Goal: Task Accomplishment & Management: Manage account settings

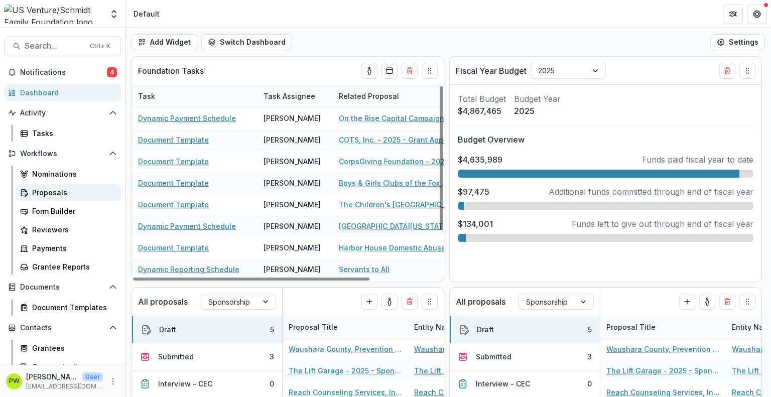
click at [64, 191] on div "Proposals" at bounding box center [72, 192] width 81 height 11
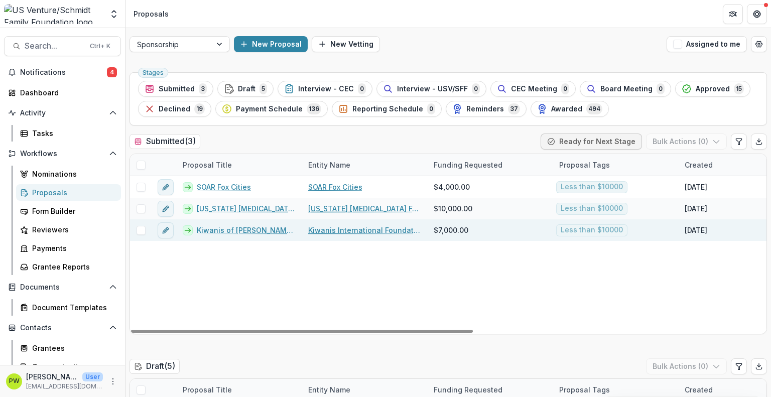
click at [225, 234] on link "Kiwanis of [PERSON_NAME] Four Corners - 2025 - Sponsorship Application Grant" at bounding box center [246, 230] width 99 height 11
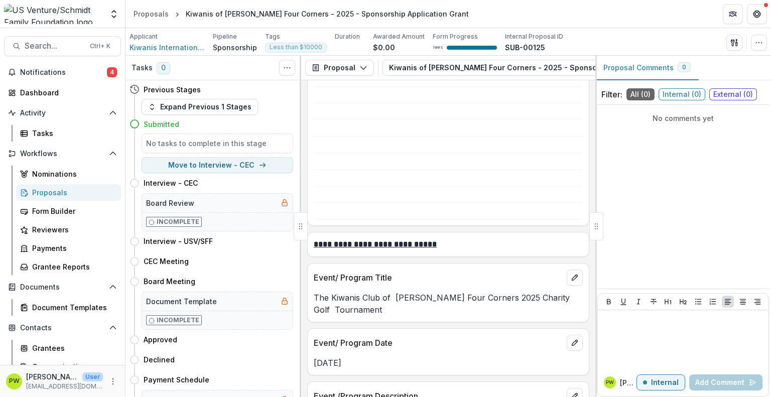
scroll to position [1142, 0]
click at [357, 293] on p "The Kiwanis Club of [PERSON_NAME] Four Corners 2025 Charity Golf Tournament" at bounding box center [448, 304] width 269 height 24
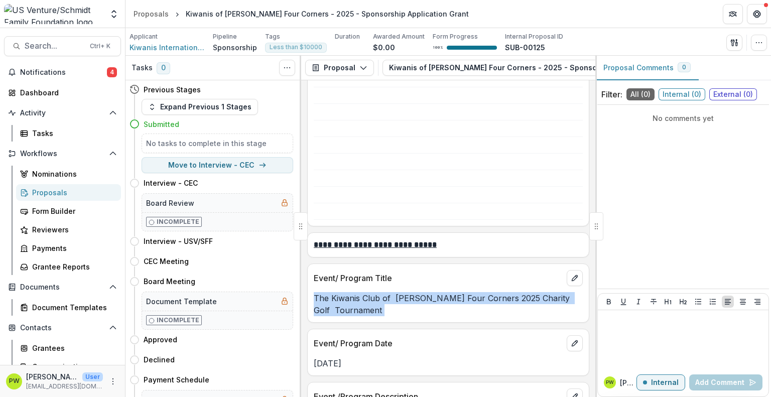
click at [357, 293] on p "The Kiwanis Club of [PERSON_NAME] Four Corners 2025 Charity Golf Tournament" at bounding box center [448, 304] width 269 height 24
click at [357, 293] on p "The Kiwanis Club of Davenport Four Corners 2025 Charity Golf Tournament" at bounding box center [448, 304] width 269 height 24
copy p "The Kiwanis Club of Davenport Four Corners 2025 Charity Golf Tournament"
click at [266, 338] on button "Move here" at bounding box center [272, 340] width 42 height 12
select select "********"
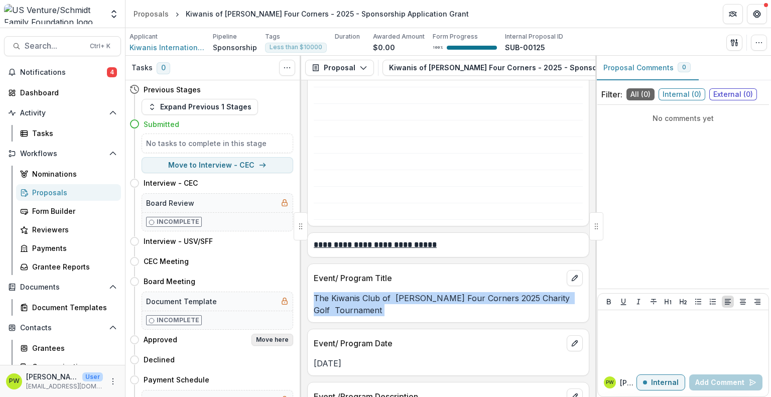
select select "**********"
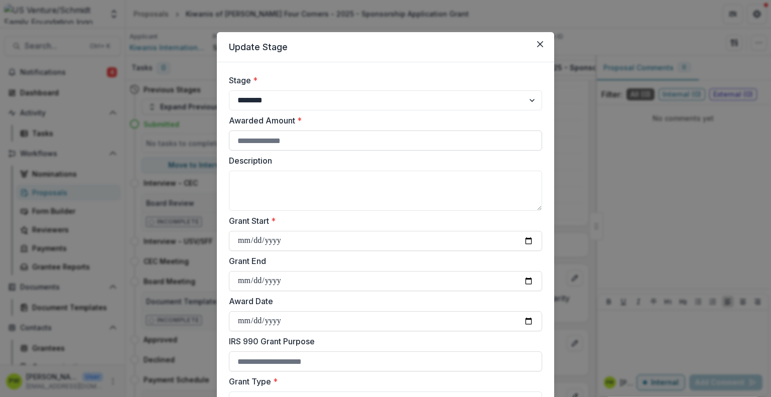
click at [261, 147] on input "Awarded Amount *" at bounding box center [385, 140] width 313 height 20
type input "****"
click at [261, 172] on textarea "Description" at bounding box center [385, 191] width 313 height 40
paste textarea "**********"
type textarea "**********"
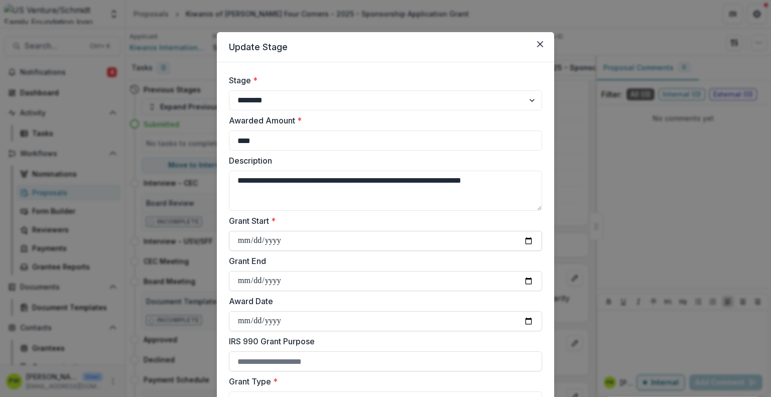
click at [247, 246] on input "Grant Start *" at bounding box center [385, 241] width 313 height 20
click at [246, 244] on input "Grant Start *" at bounding box center [385, 241] width 313 height 20
click at [523, 238] on input "Grant Start *" at bounding box center [385, 241] width 313 height 20
type input "**********"
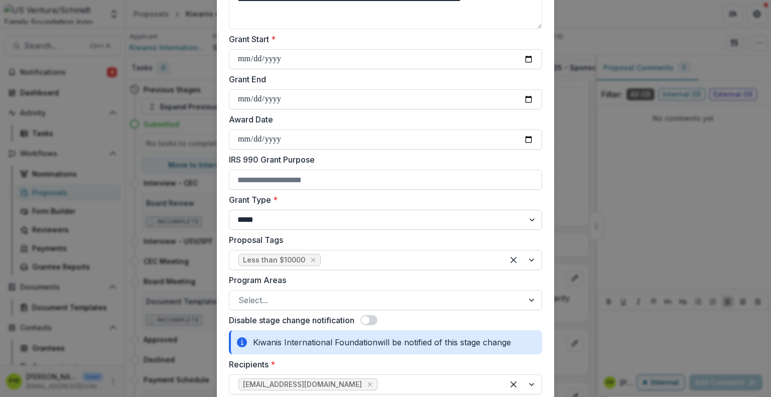
scroll to position [183, 0]
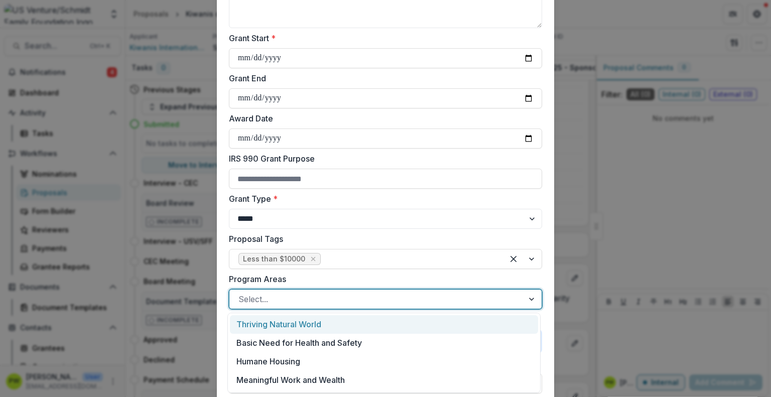
click at [286, 297] on div at bounding box center [376, 299] width 276 height 14
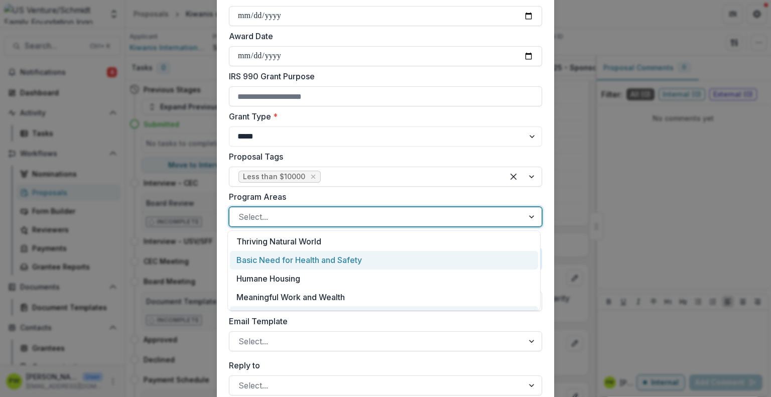
scroll to position [0, 0]
click at [314, 263] on div "Basic Need for Health and Safety" at bounding box center [384, 260] width 308 height 19
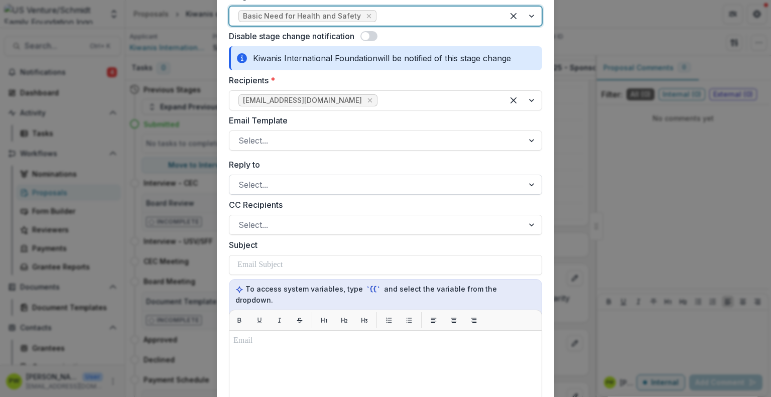
scroll to position [468, 0]
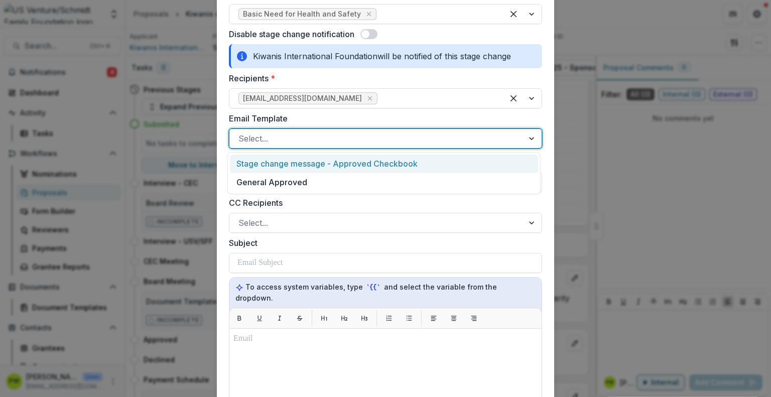
click at [303, 131] on div at bounding box center [376, 138] width 276 height 14
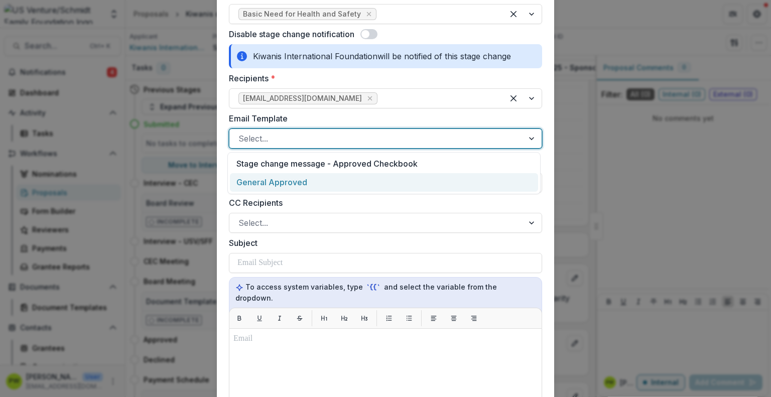
click at [302, 180] on div "General Approved" at bounding box center [384, 182] width 308 height 19
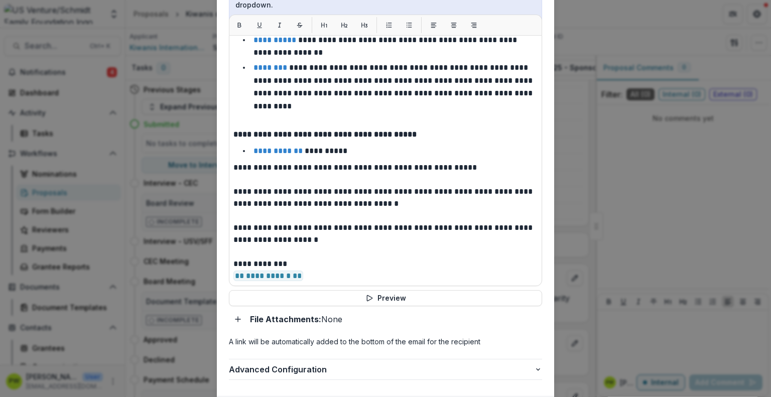
scroll to position [812, 0]
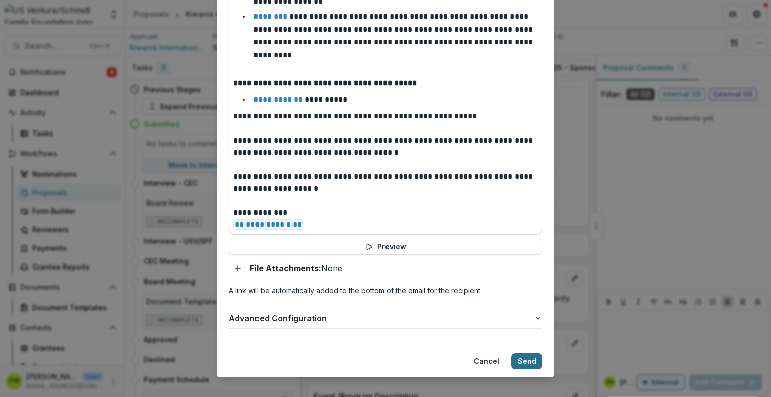
click at [516, 353] on button "Send" at bounding box center [526, 361] width 31 height 16
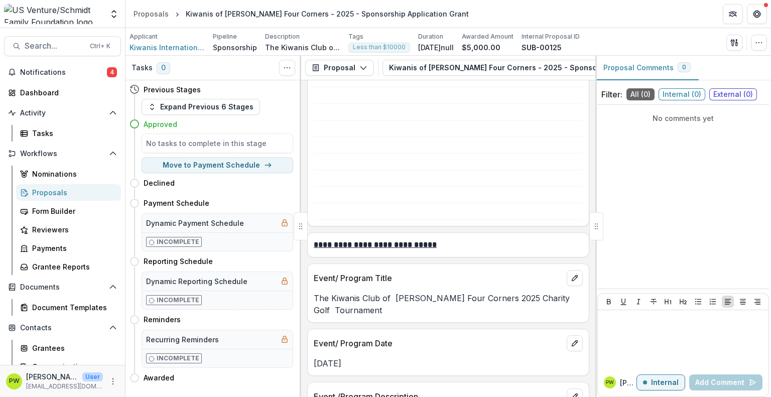
click at [65, 189] on div "Proposals" at bounding box center [72, 192] width 81 height 11
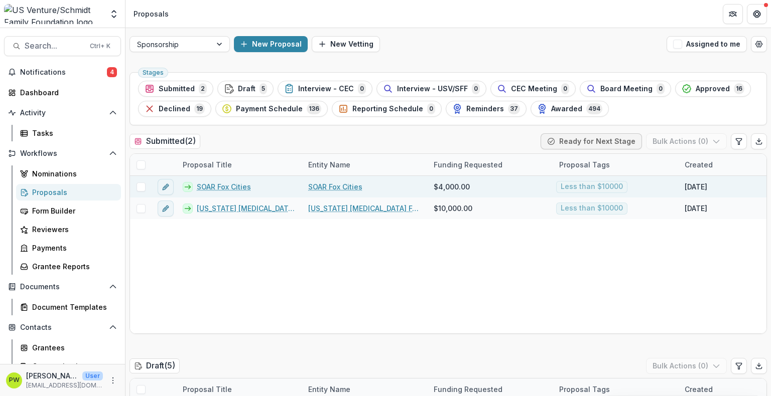
click at [385, 180] on div "SOAR Fox Cities" at bounding box center [364, 187] width 125 height 22
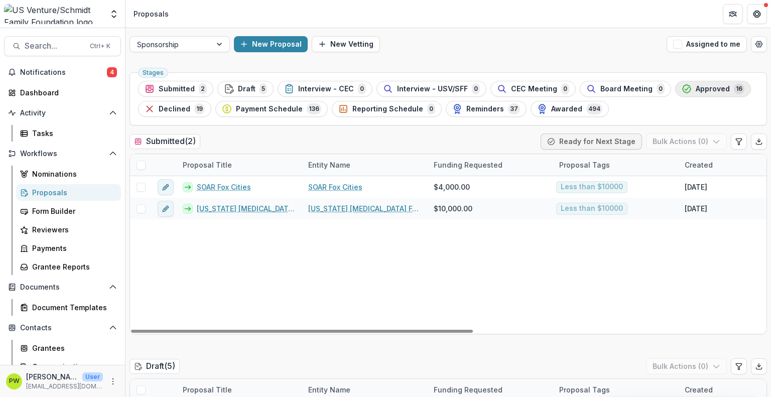
click at [695, 90] on span "Approved" at bounding box center [712, 89] width 34 height 9
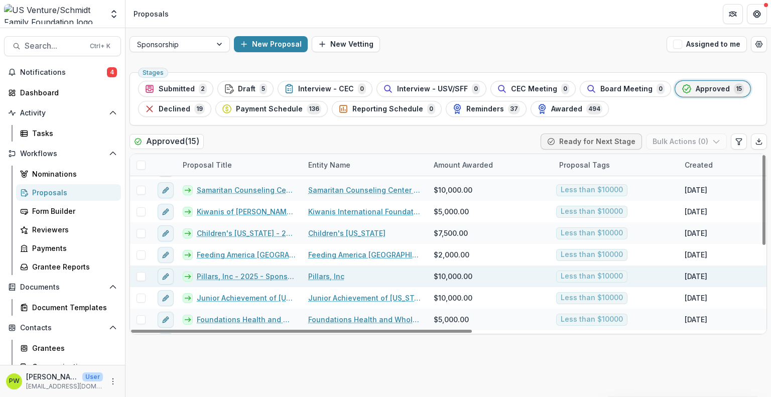
scroll to position [147, 0]
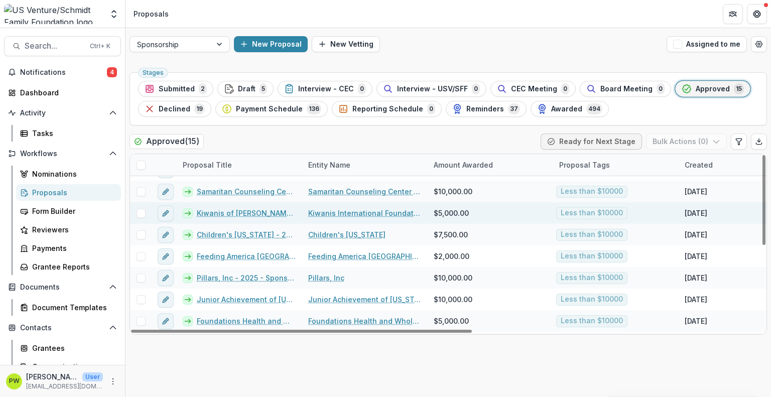
click at [264, 212] on link "Kiwanis of [PERSON_NAME] Four Corners - 2025 - Sponsorship Application Grant" at bounding box center [246, 213] width 99 height 11
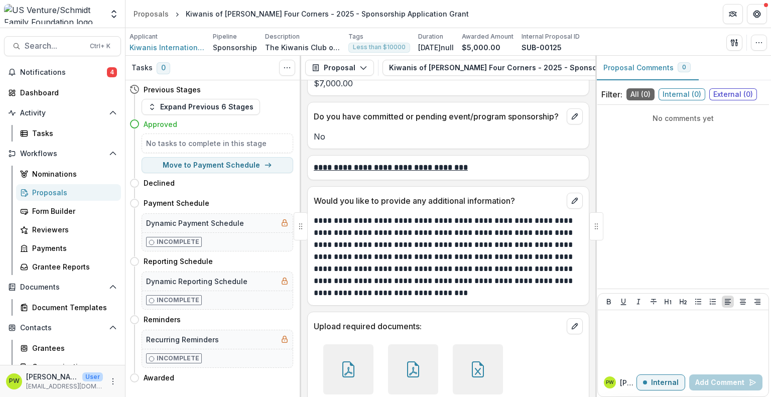
scroll to position [3002, 0]
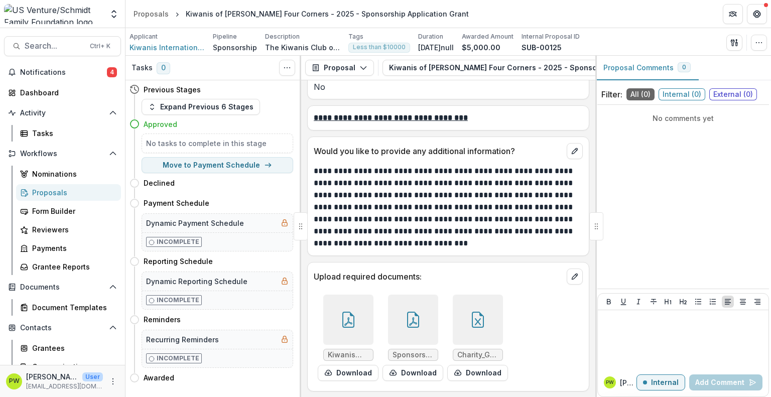
click at [423, 328] on div at bounding box center [413, 320] width 50 height 50
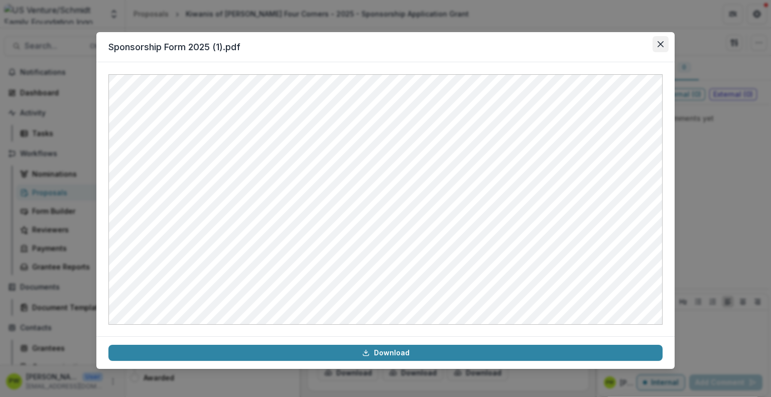
click at [658, 45] on icon "Close" at bounding box center [660, 44] width 6 height 6
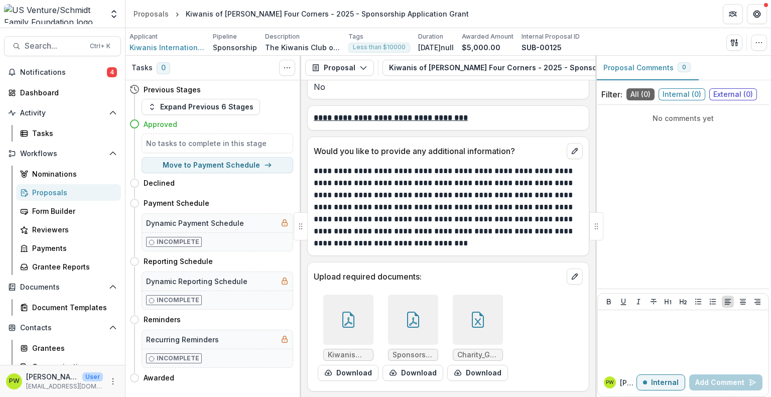
click at [354, 323] on icon at bounding box center [348, 320] width 16 height 16
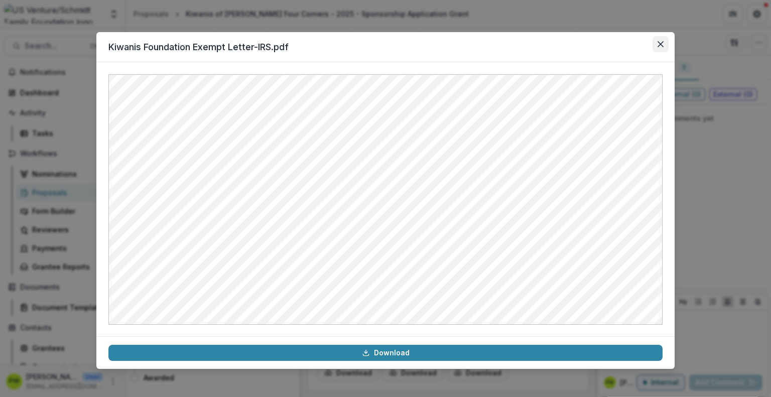
click at [657, 46] on icon "Close" at bounding box center [660, 44] width 6 height 6
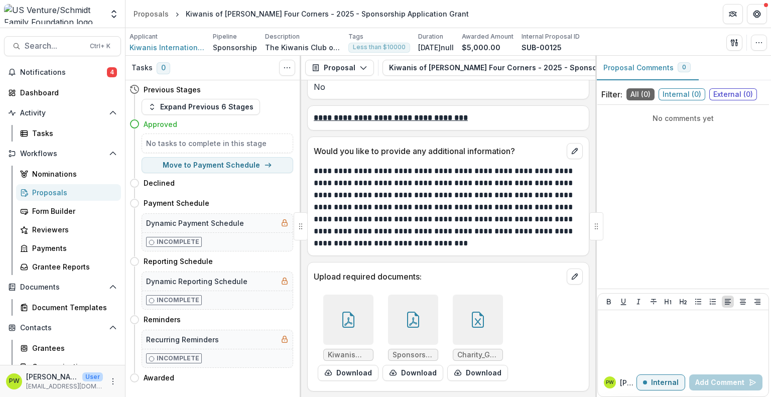
click at [458, 311] on div at bounding box center [478, 320] width 50 height 50
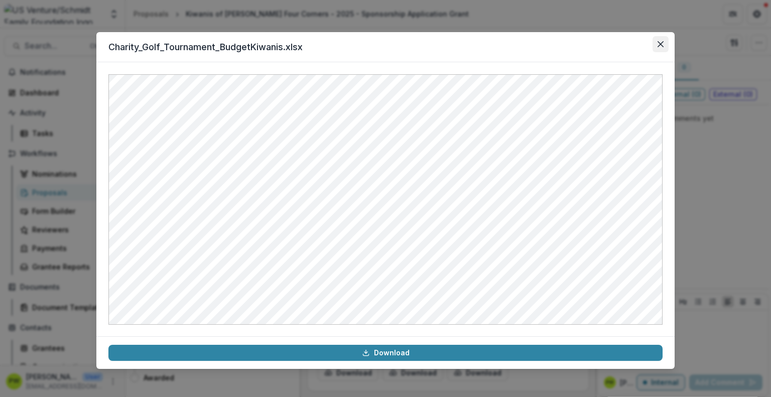
click at [656, 44] on button "Close" at bounding box center [660, 44] width 16 height 16
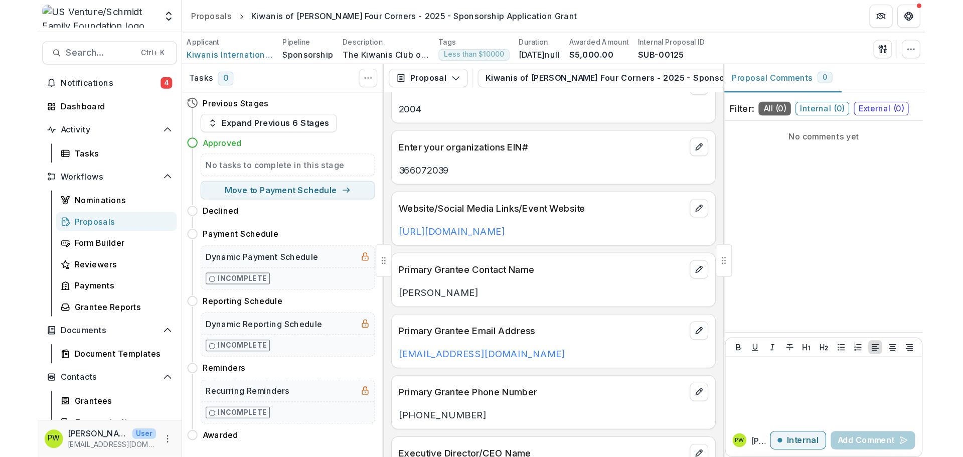
scroll to position [111, 0]
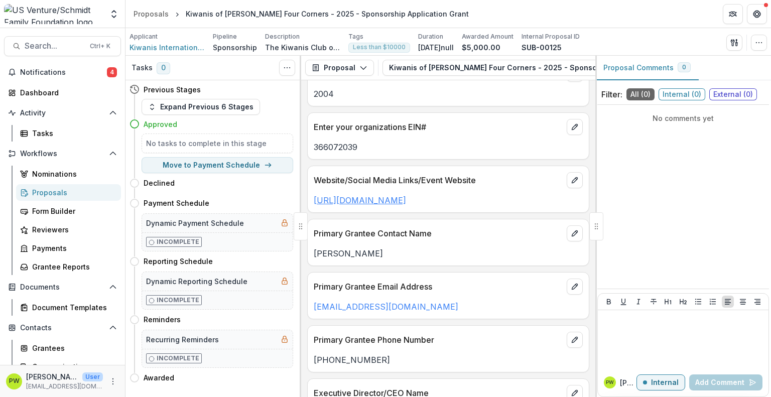
click at [388, 203] on link "http://www.kiwanisofdavenport.org/" at bounding box center [360, 200] width 92 height 10
click at [156, 18] on div "Proposals" at bounding box center [150, 14] width 35 height 11
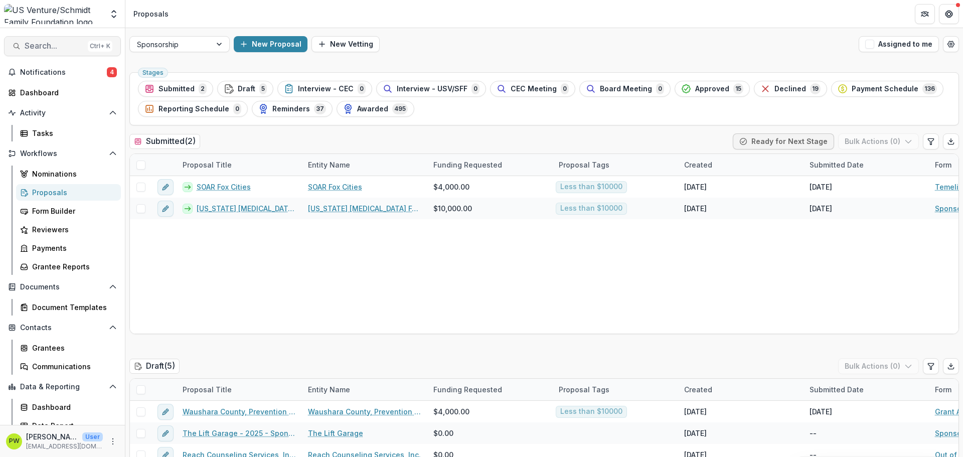
click at [34, 47] on span "Search..." at bounding box center [54, 46] width 59 height 10
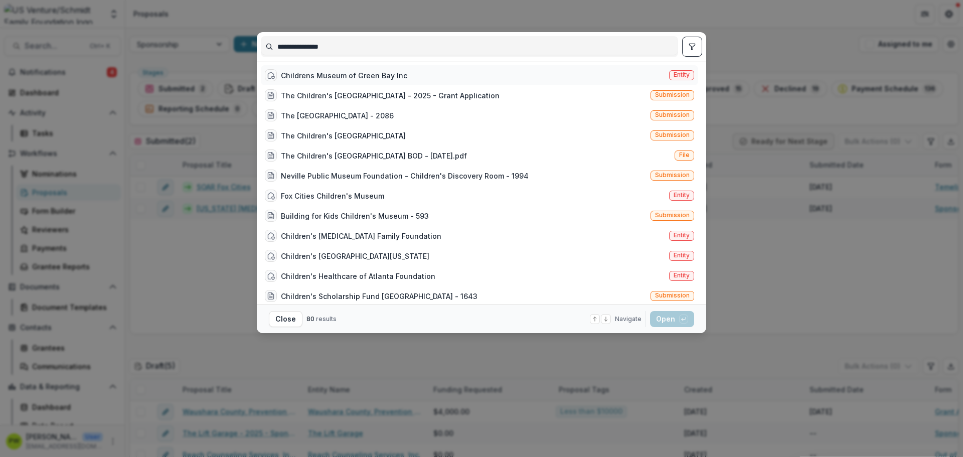
type input "**********"
click at [433, 79] on div "Childrens Museum of Green Bay Inc Entity" at bounding box center [480, 75] width 438 height 20
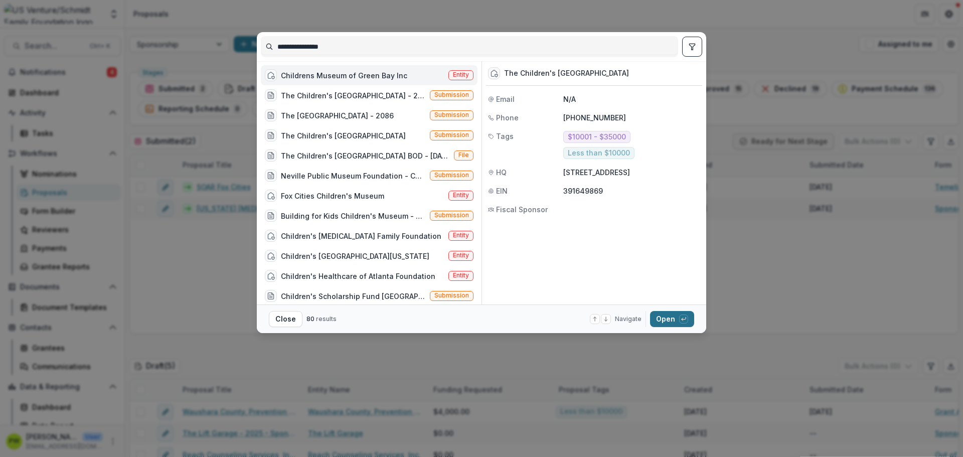
click at [670, 318] on button "Open with enter key" at bounding box center [672, 319] width 44 height 16
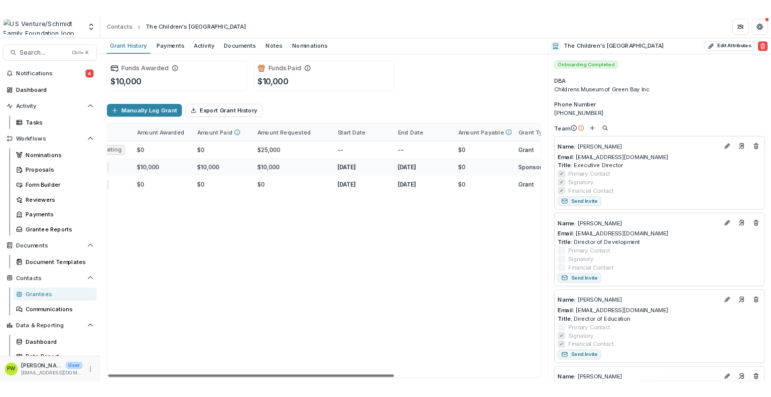
scroll to position [0, 235]
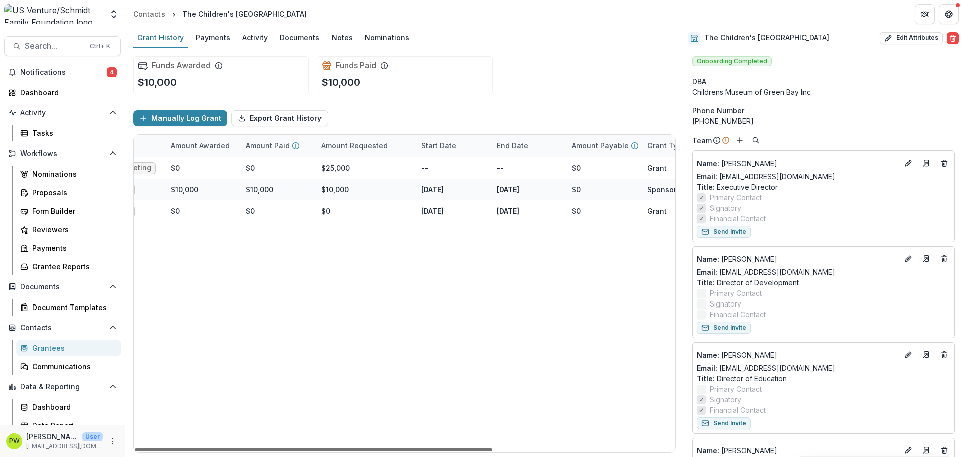
drag, startPoint x: 486, startPoint y: 449, endPoint x: 641, endPoint y: 412, distance: 159.2
click at [492, 396] on div at bounding box center [313, 450] width 357 height 3
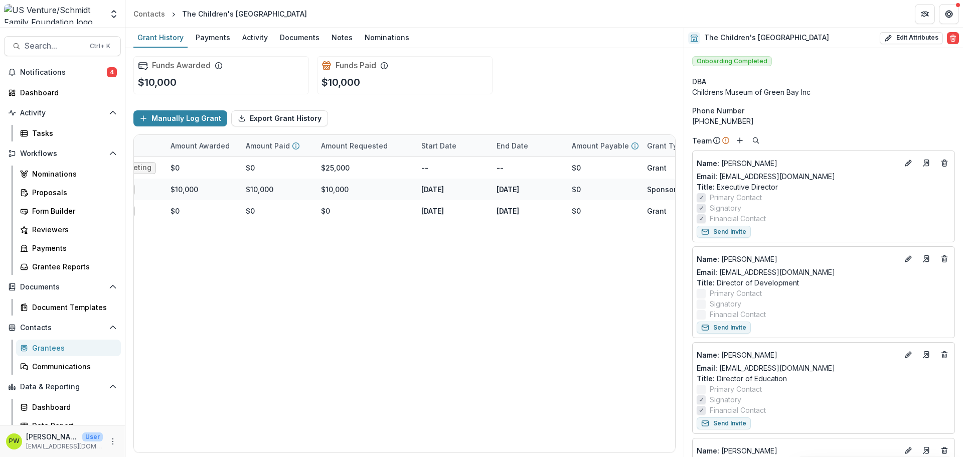
scroll to position [0, 235]
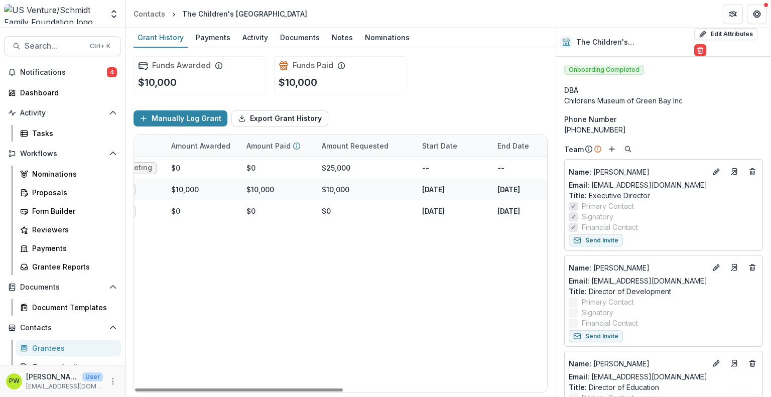
click at [72, 21] on img at bounding box center [53, 14] width 99 height 20
click at [153, 15] on div "Contacts" at bounding box center [149, 14] width 32 height 11
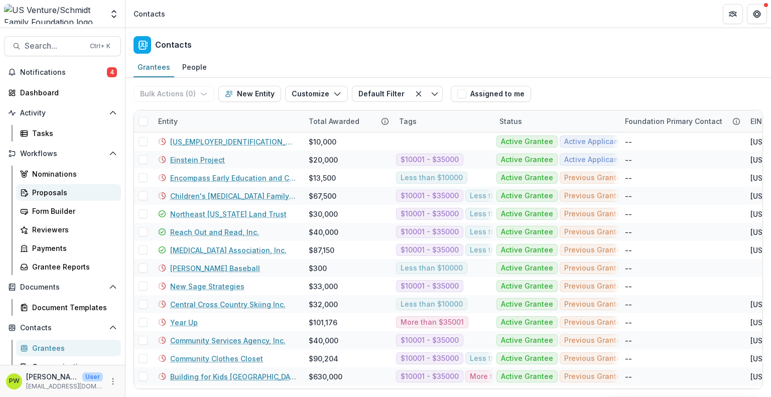
click at [62, 191] on div "Proposals" at bounding box center [72, 192] width 81 height 11
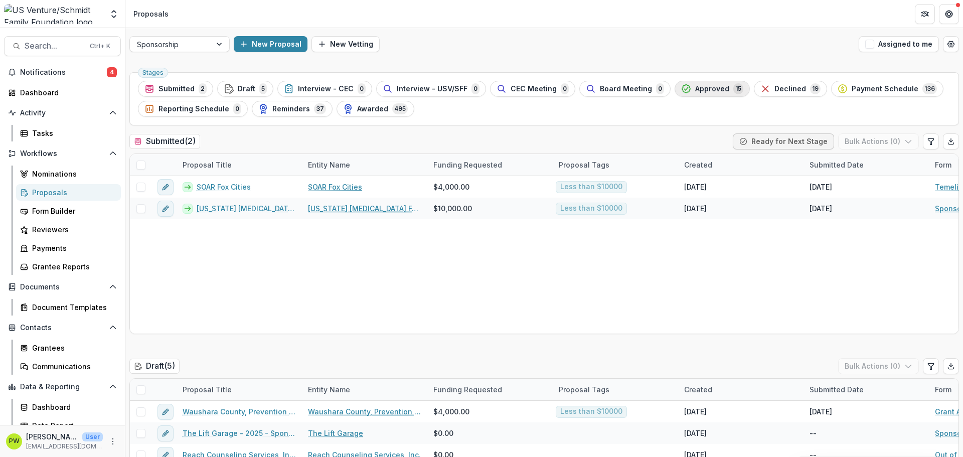
click at [699, 87] on span "Approved" at bounding box center [712, 89] width 34 height 9
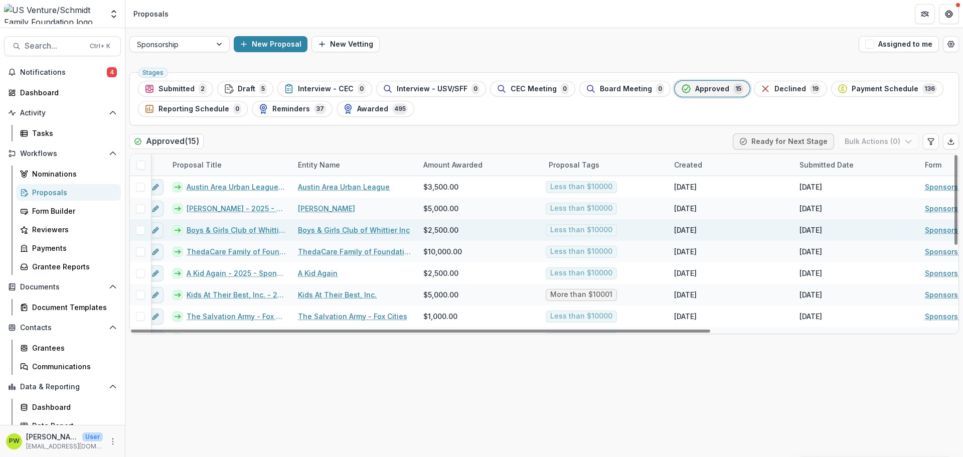
scroll to position [0, 10]
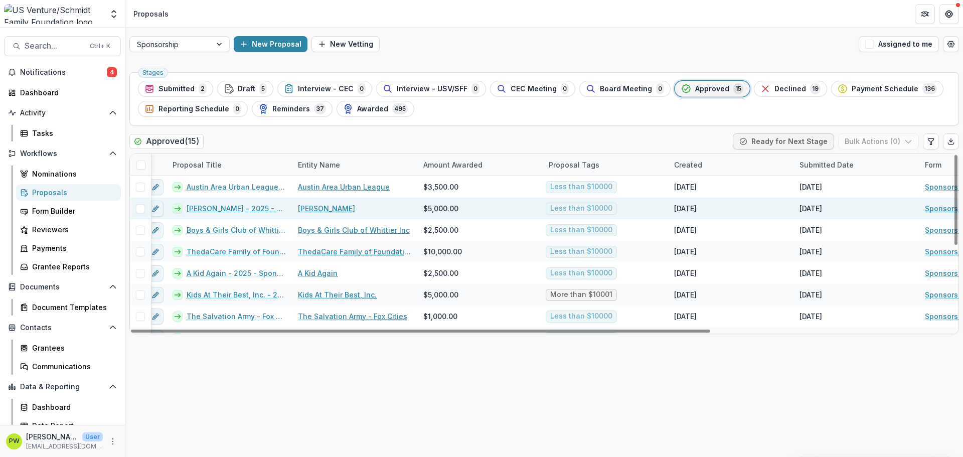
click at [257, 208] on link "[PERSON_NAME] - 2025 - Sponsorship Application Grant" at bounding box center [236, 208] width 99 height 11
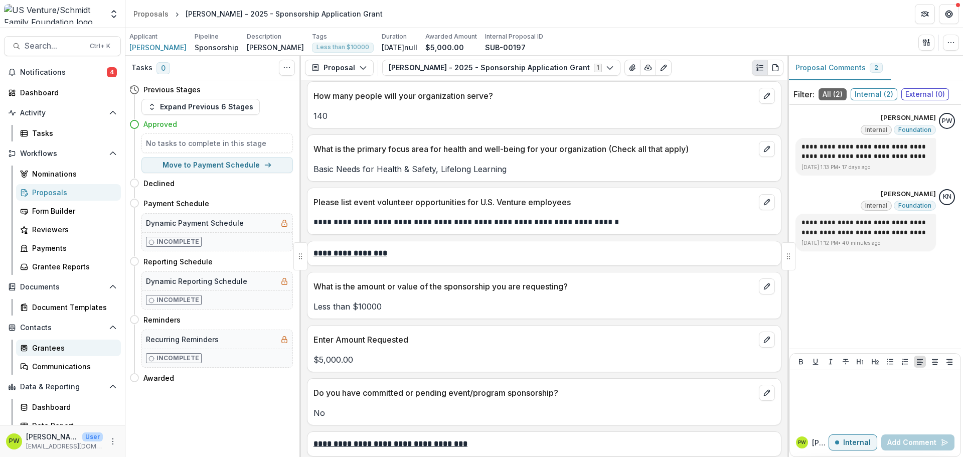
scroll to position [9, 0]
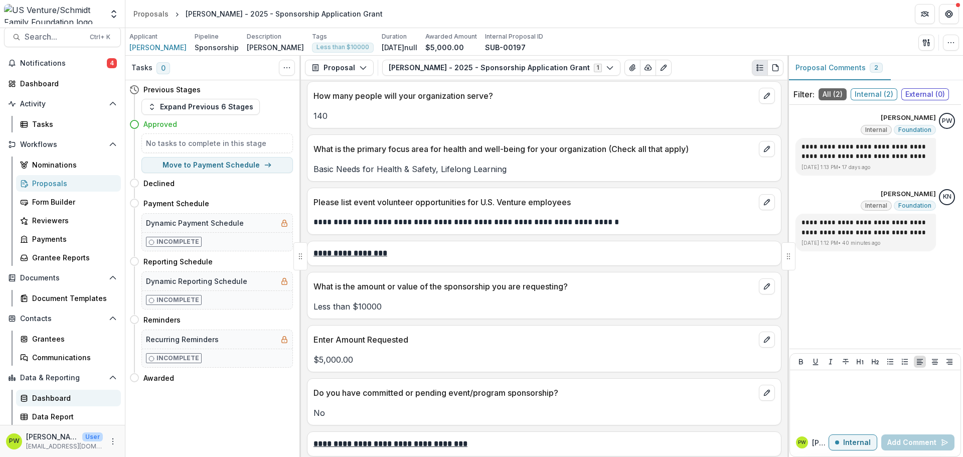
click at [68, 396] on div "Dashboard" at bounding box center [72, 398] width 81 height 11
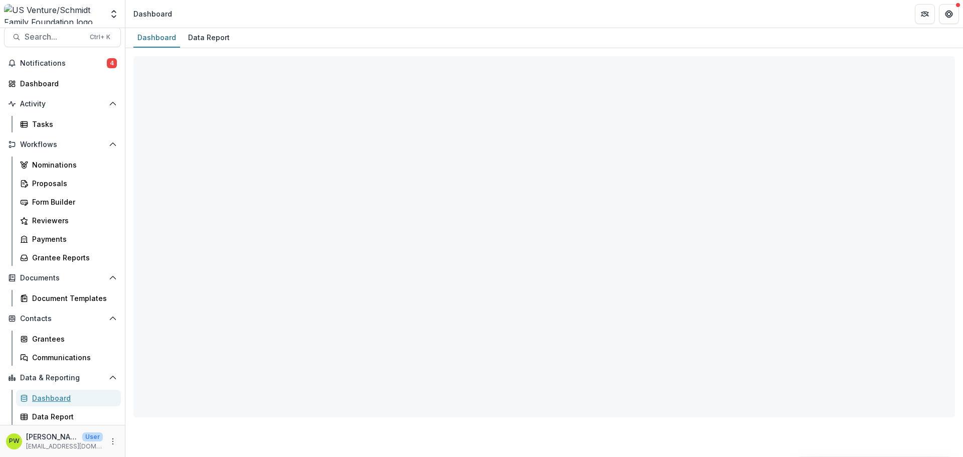
select select "**********"
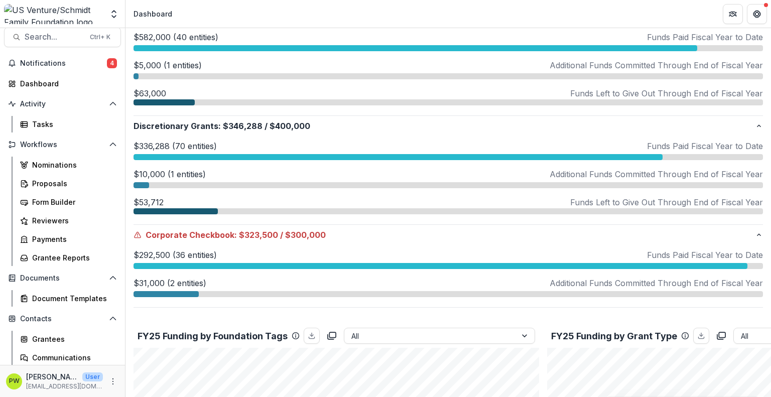
scroll to position [365, 0]
click at [143, 183] on div at bounding box center [141, 185] width 16 height 6
click at [192, 211] on div at bounding box center [175, 211] width 84 height 6
click at [192, 210] on div at bounding box center [175, 211] width 84 height 6
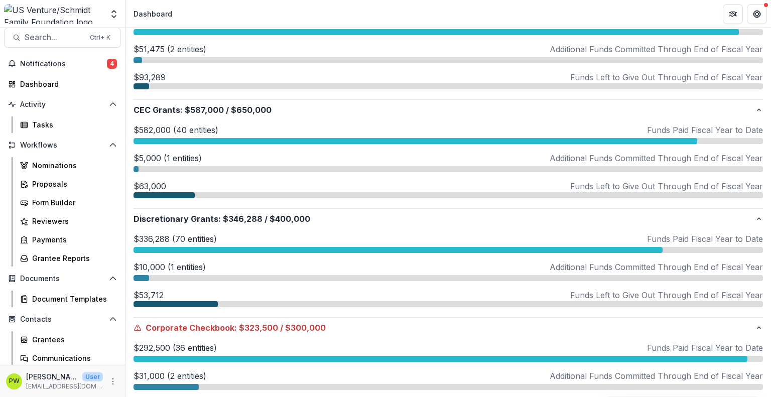
scroll to position [0, 0]
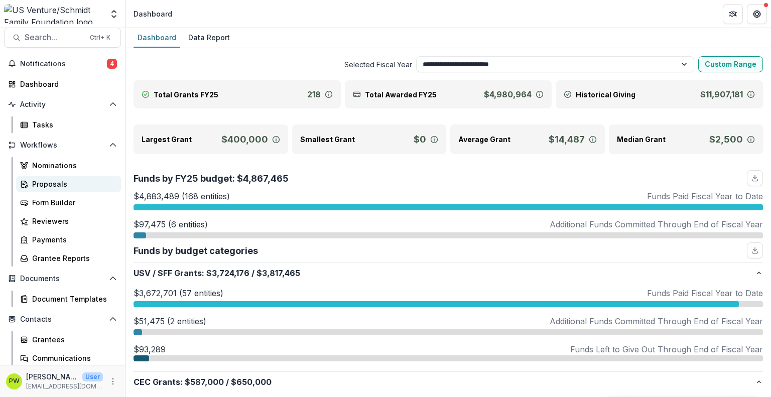
click at [46, 188] on div "Proposals" at bounding box center [72, 184] width 81 height 11
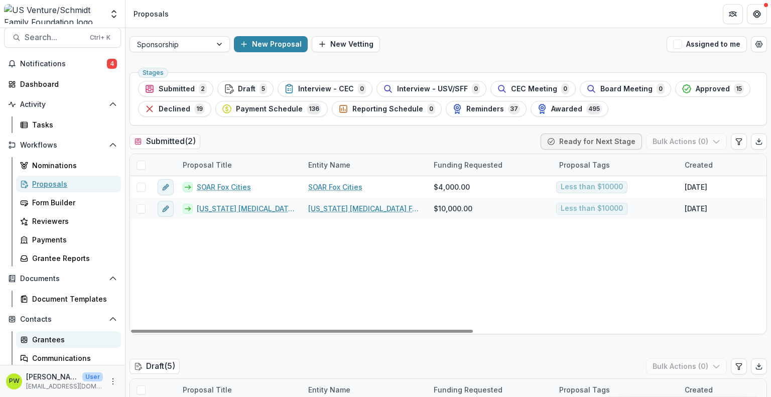
scroll to position [69, 0]
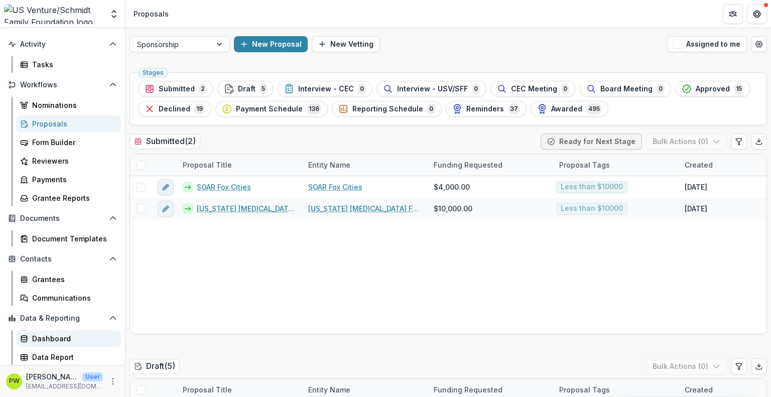
click at [73, 343] on div "Dashboard" at bounding box center [72, 338] width 81 height 11
select select "**********"
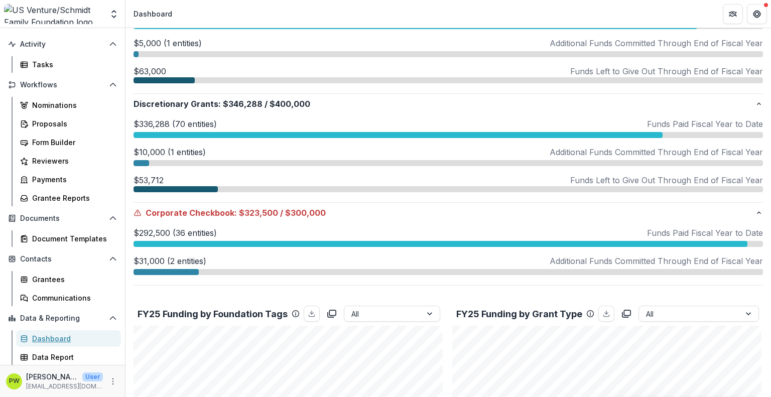
scroll to position [381, 0]
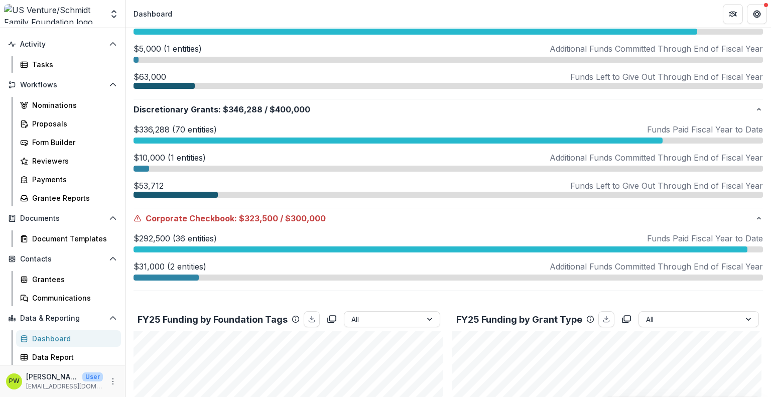
click at [160, 274] on div at bounding box center [165, 277] width 65 height 6
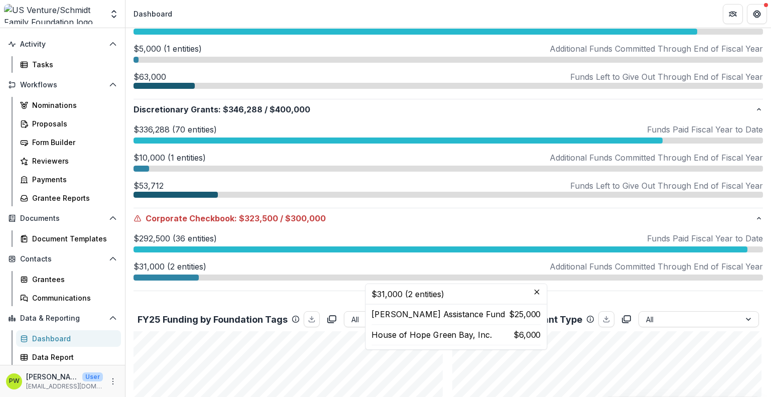
click at [140, 167] on div at bounding box center [141, 169] width 16 height 6
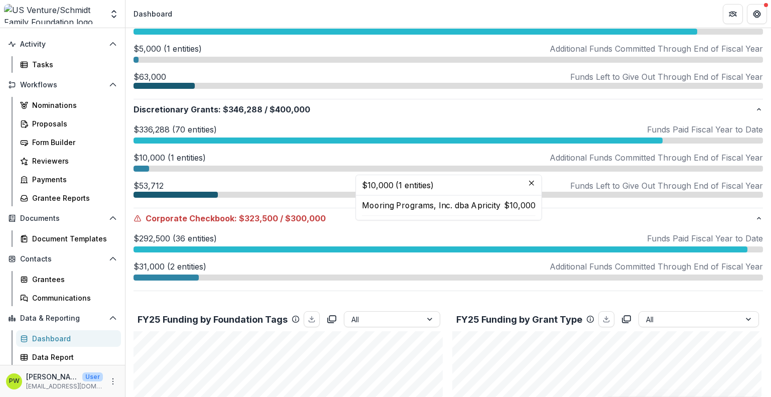
click at [160, 194] on div at bounding box center [175, 195] width 84 height 6
click at [187, 197] on div "$336,288 (70 entities) Funds Paid Fiscal Year to Date $336,288 (70 entities) Al…" at bounding box center [447, 163] width 629 height 88
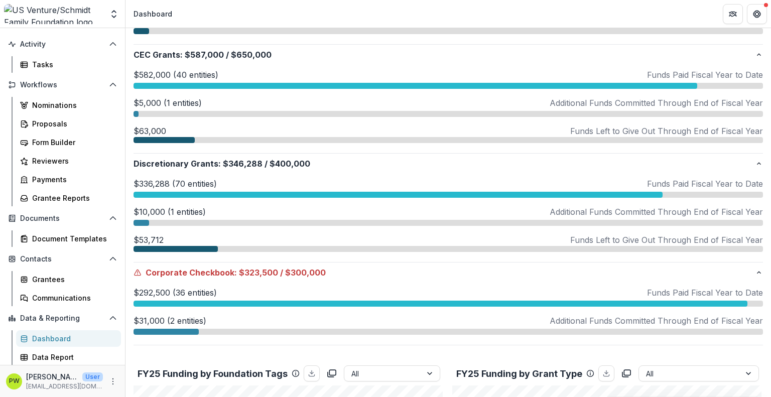
scroll to position [327, 0]
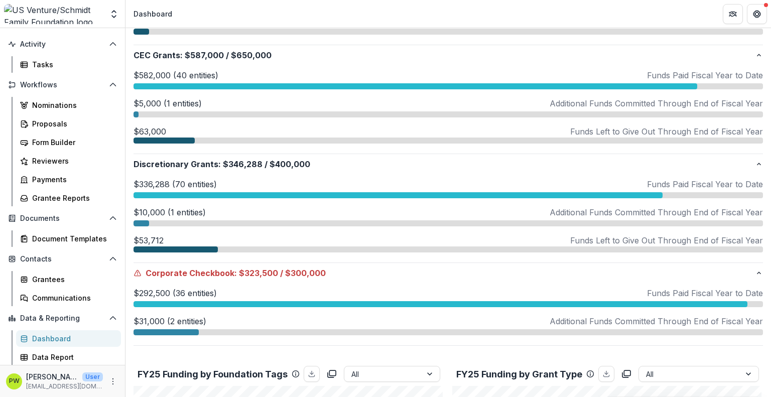
click at [180, 192] on div at bounding box center [397, 195] width 529 height 6
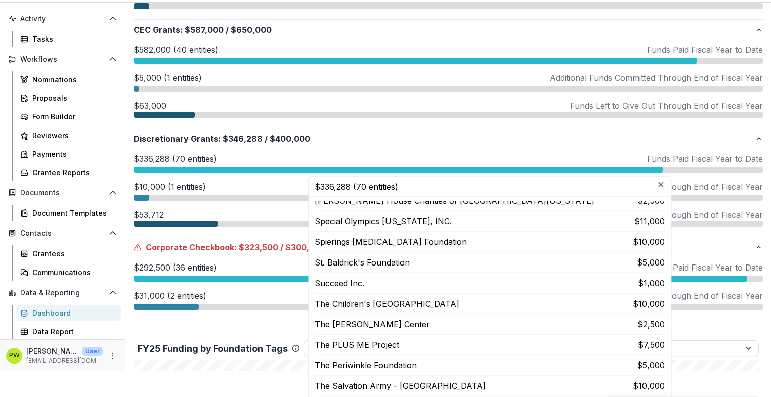
scroll to position [1228, 0]
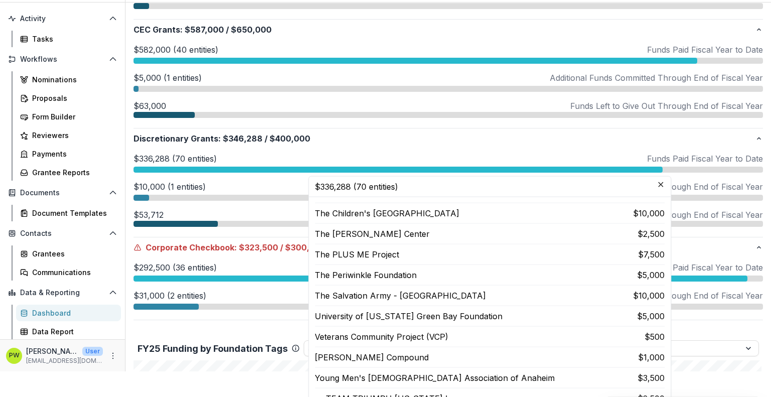
click at [256, 207] on div "$336,288 (70 entities) Funds Paid Fiscal Year to Date $336,288 (70 entities) Al…" at bounding box center [447, 190] width 629 height 74
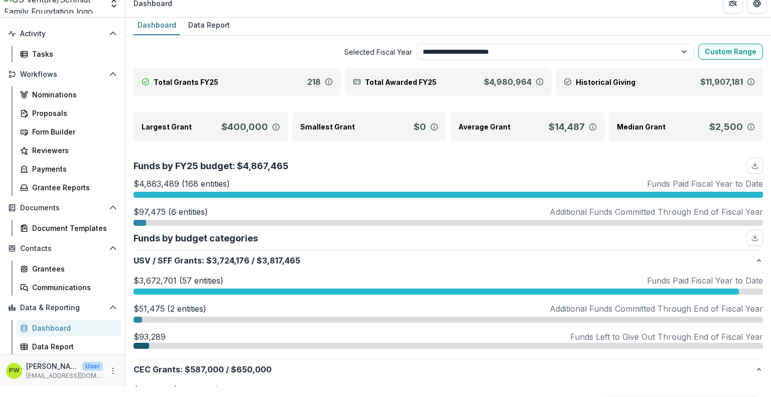
scroll to position [3, 0]
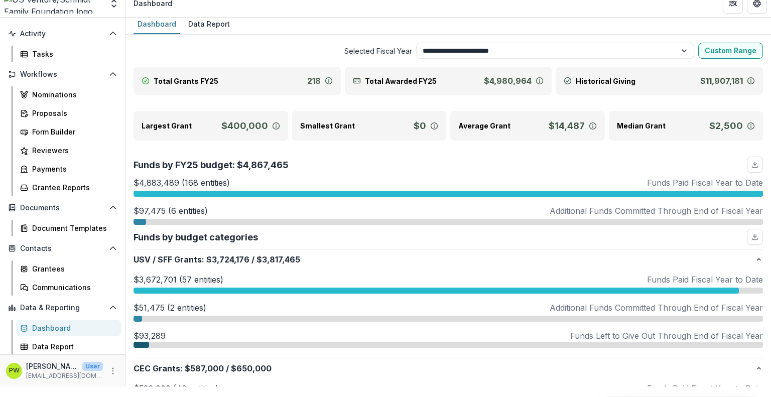
click at [141, 221] on div at bounding box center [139, 222] width 13 height 6
click at [338, 171] on div "Funds by FY25 budget: $4,867,465" at bounding box center [447, 165] width 629 height 16
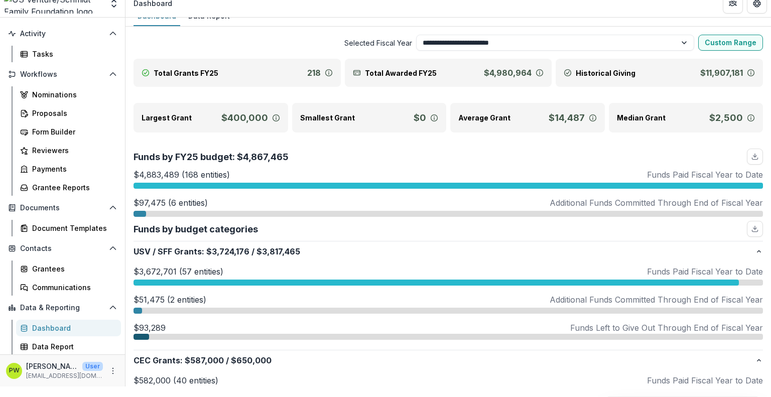
scroll to position [10, 0]
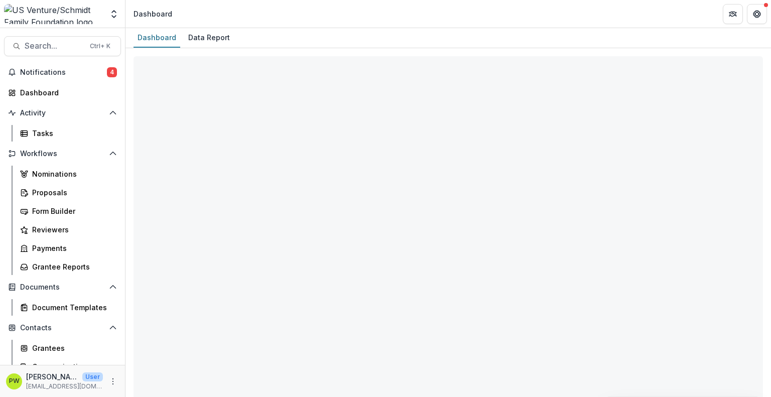
select select "**********"
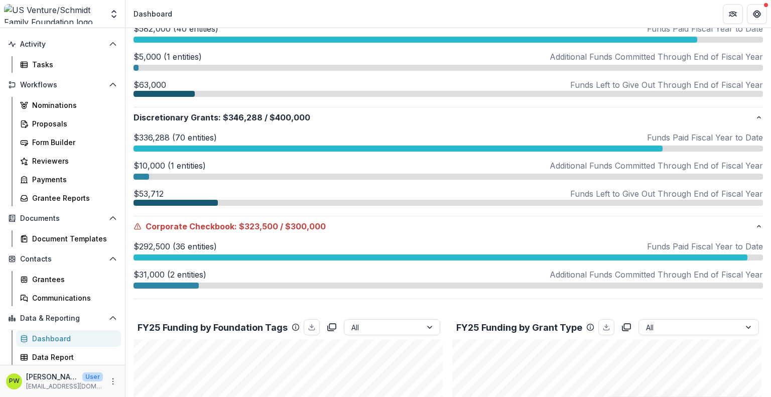
scroll to position [373, 0]
click at [162, 284] on div at bounding box center [165, 286] width 65 height 6
click at [139, 174] on div at bounding box center [141, 177] width 16 height 6
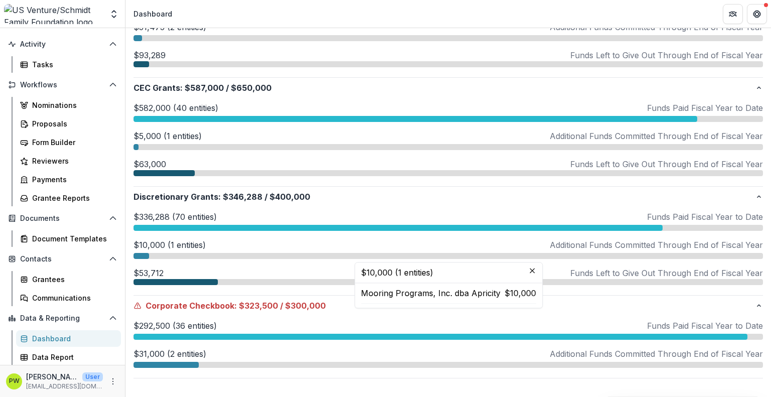
scroll to position [297, 0]
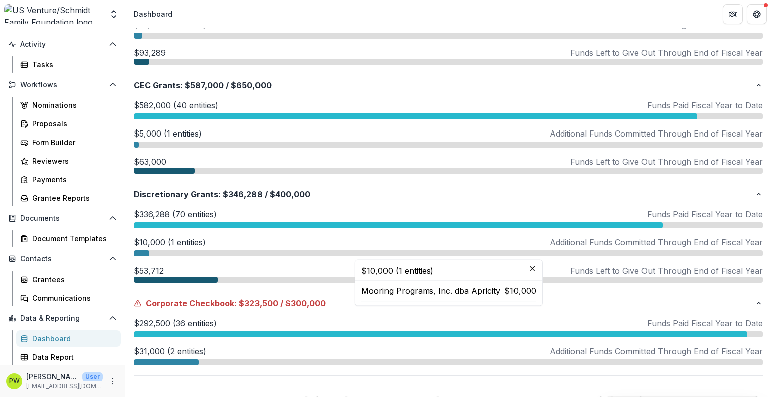
click at [145, 250] on div at bounding box center [141, 253] width 16 height 6
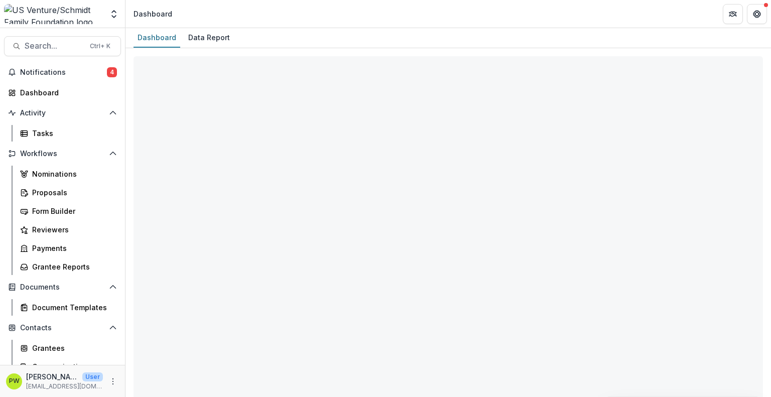
select select "**********"
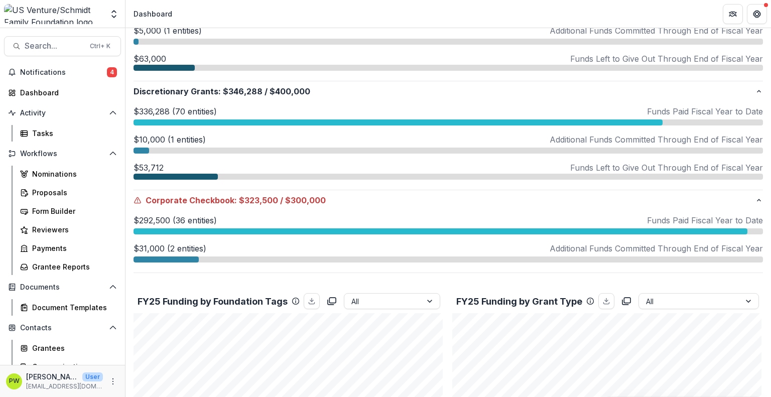
scroll to position [399, 0]
click at [173, 257] on div at bounding box center [165, 259] width 65 height 6
click at [144, 148] on div at bounding box center [141, 151] width 16 height 6
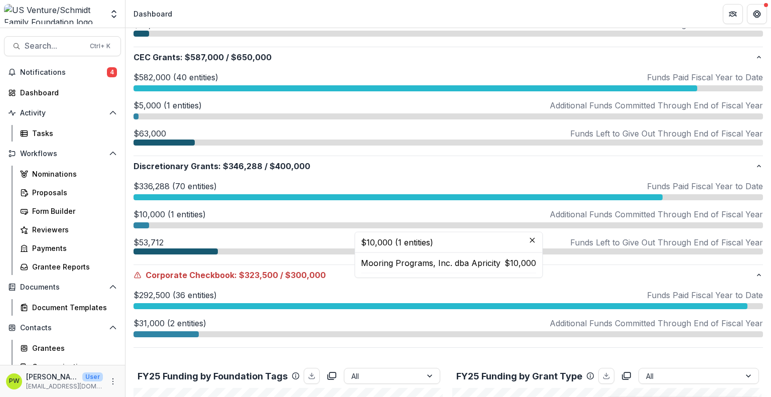
scroll to position [324, 0]
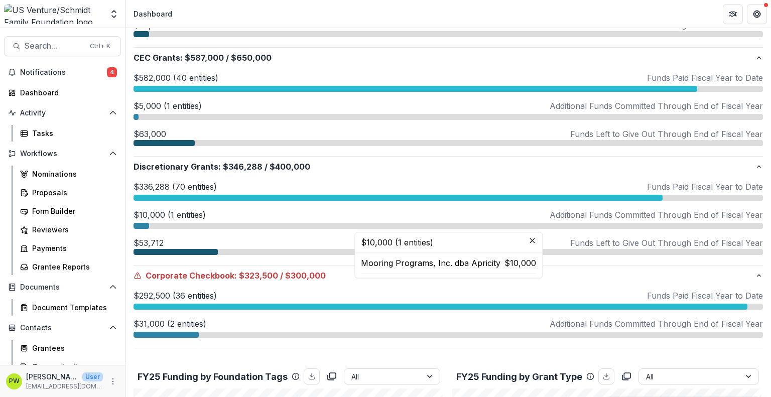
click at [135, 117] on div at bounding box center [135, 117] width 5 height 6
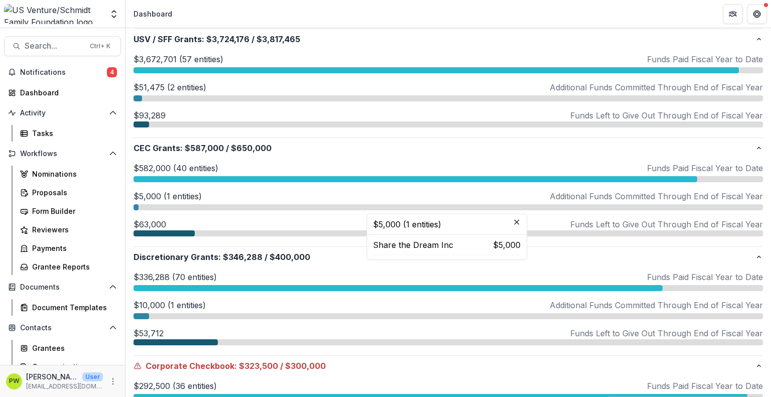
scroll to position [234, 0]
click at [136, 98] on div at bounding box center [137, 98] width 9 height 6
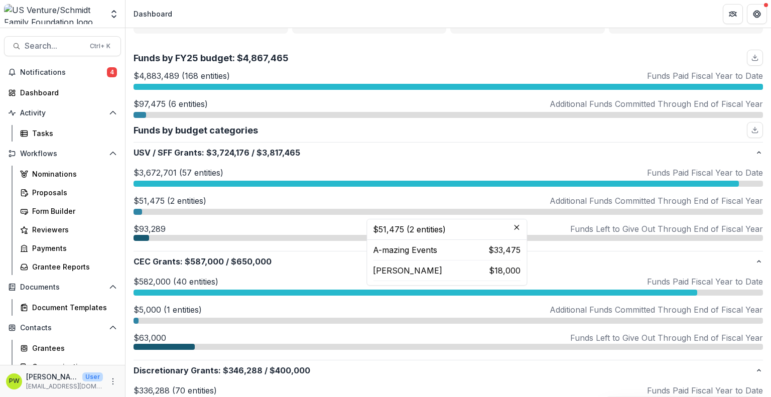
scroll to position [120, 0]
click at [139, 110] on div "$97,475 (6 entities) Additional Funds Committed Through End of Fiscal Year" at bounding box center [447, 108] width 629 height 20
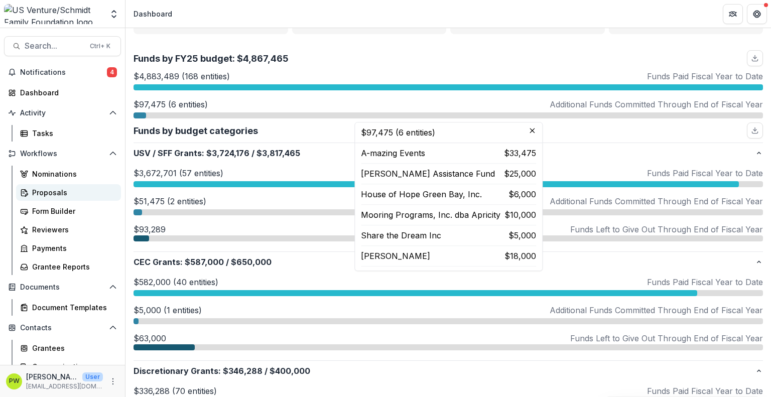
click at [60, 195] on div "Proposals" at bounding box center [72, 192] width 81 height 11
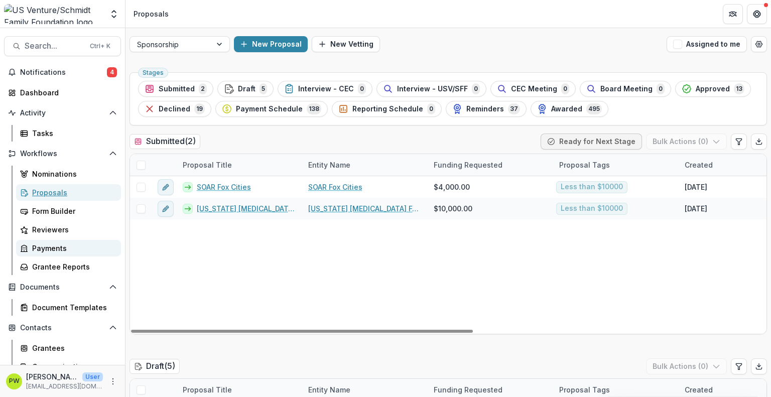
scroll to position [69, 0]
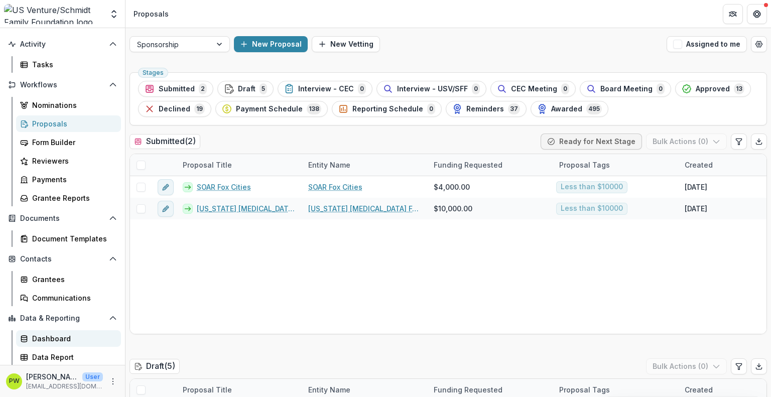
click at [61, 341] on div "Dashboard" at bounding box center [72, 338] width 81 height 11
select select "**********"
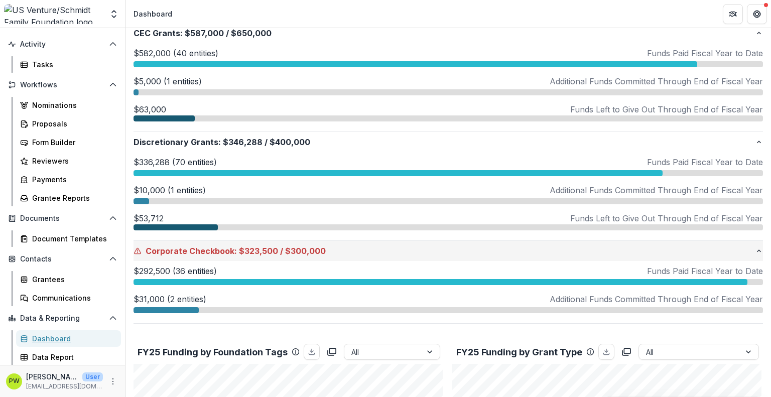
scroll to position [348, 0]
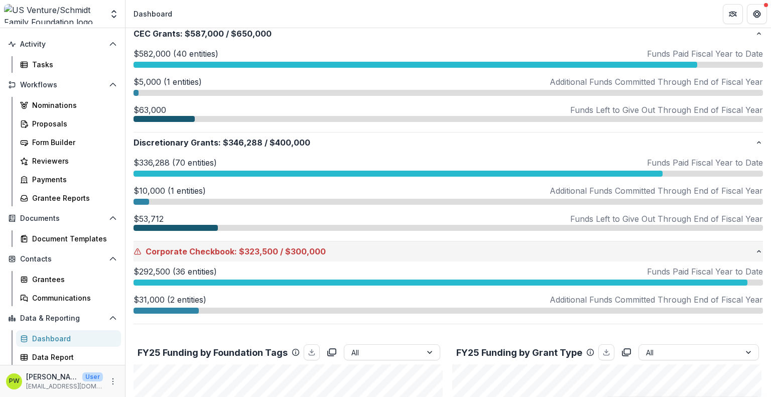
click at [249, 248] on span "$323,500" at bounding box center [258, 251] width 39 height 12
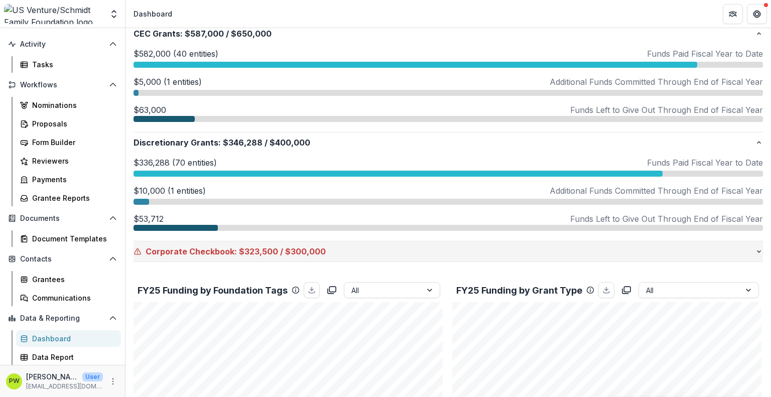
click at [249, 248] on span "$323,500" at bounding box center [258, 251] width 39 height 12
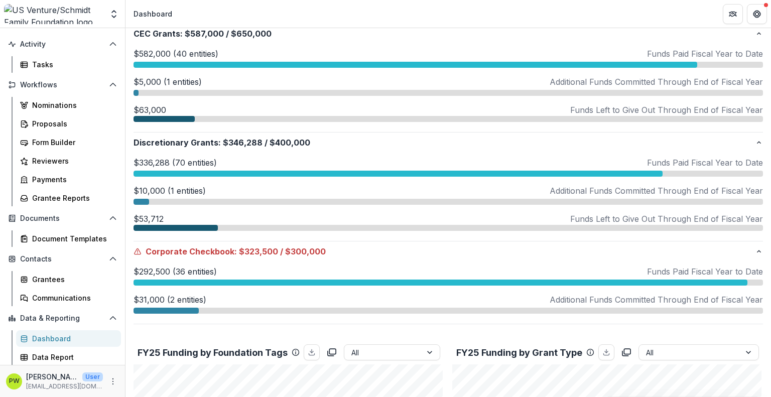
click at [167, 277] on div "$292,500 (36 entities) Funds Paid Fiscal Year to Date" at bounding box center [447, 275] width 629 height 20
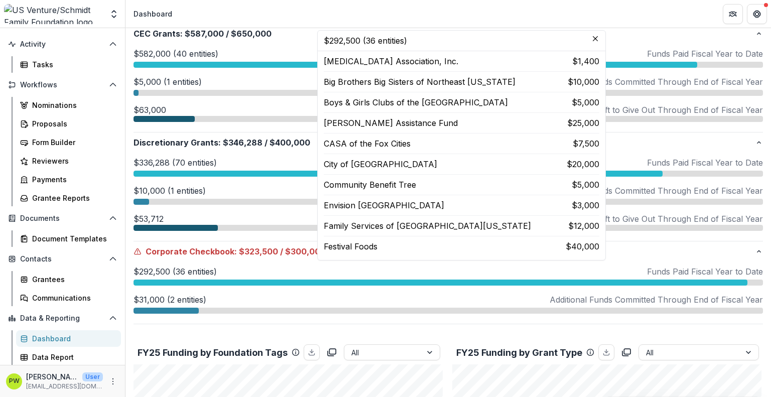
scroll to position [0, 0]
click at [263, 153] on div "$336,288 (70 entities) Funds Paid Fiscal Year to Date $336,288 (70 entities) Al…" at bounding box center [447, 197] width 629 height 88
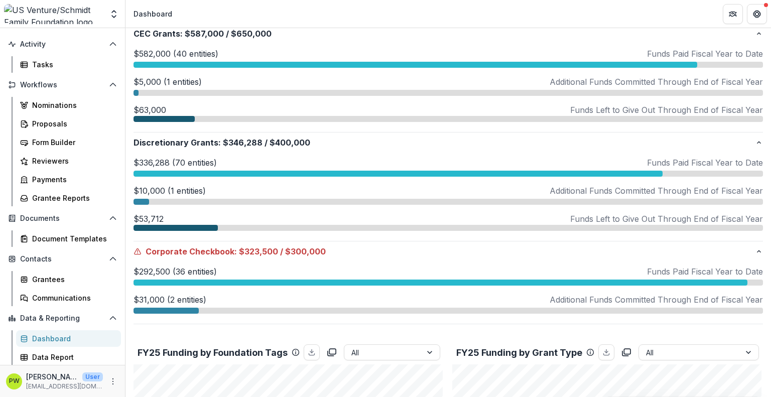
click at [149, 283] on div at bounding box center [440, 283] width 614 height 6
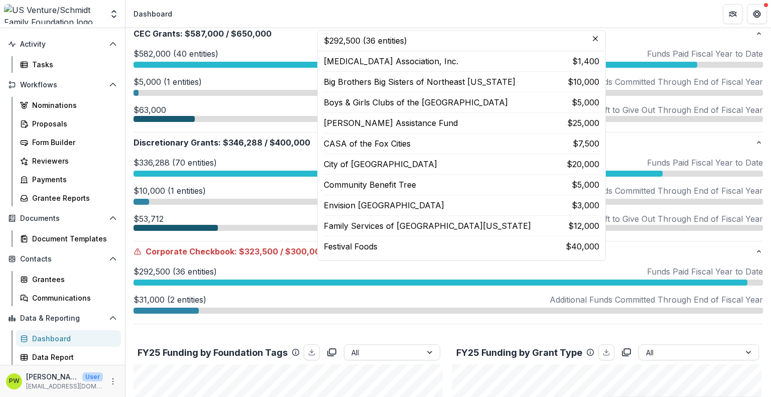
click at [376, 156] on div "[MEDICAL_DATA] Association, Inc. $1,400 Big Brothers Big Sisters of [GEOGRAPHIC…" at bounding box center [461, 155] width 275 height 201
click at [359, 141] on p "CASA of the Fox Cities" at bounding box center [367, 143] width 87 height 12
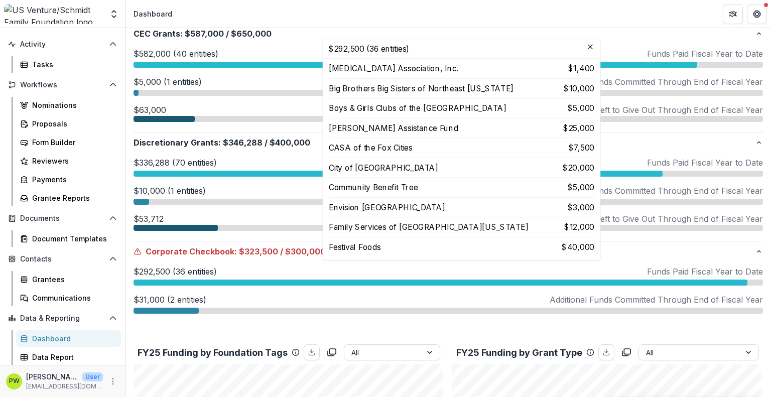
click at [52, 15] on img at bounding box center [53, 14] width 99 height 20
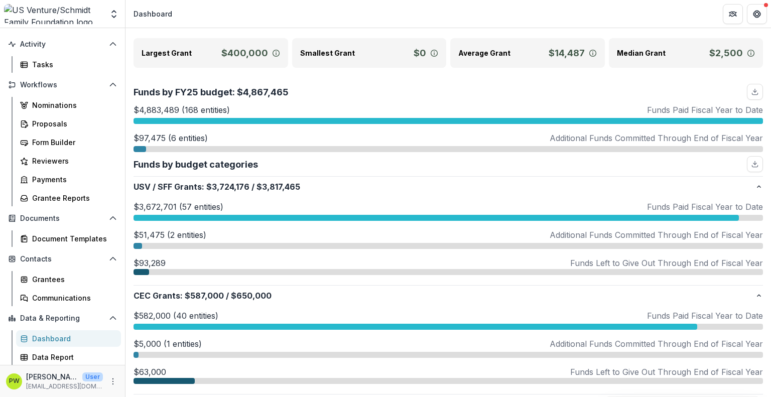
scroll to position [86, 0]
click at [215, 106] on p "$4,883,489 (168 entities)" at bounding box center [181, 110] width 96 height 12
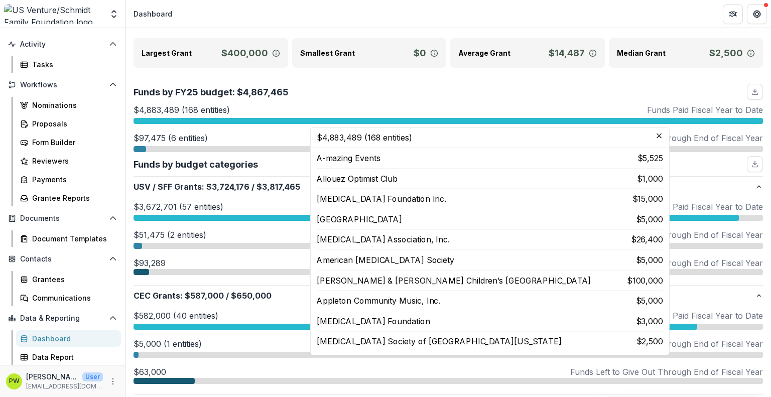
click at [86, 17] on div at bounding box center [53, 14] width 99 height 20
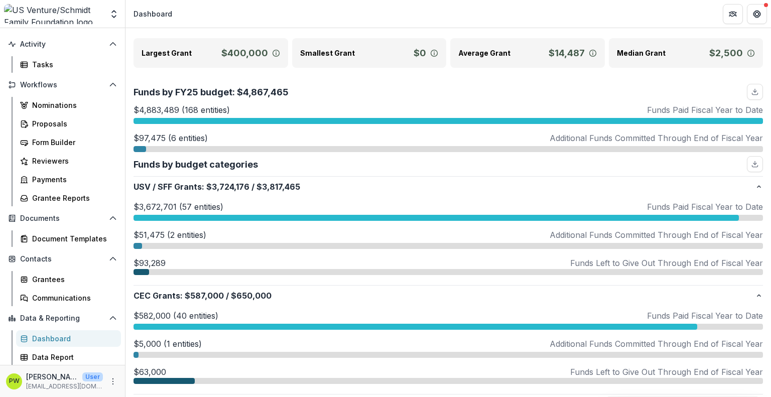
click at [60, 19] on img at bounding box center [53, 14] width 99 height 20
click at [55, 119] on div "Proposals" at bounding box center [72, 123] width 81 height 11
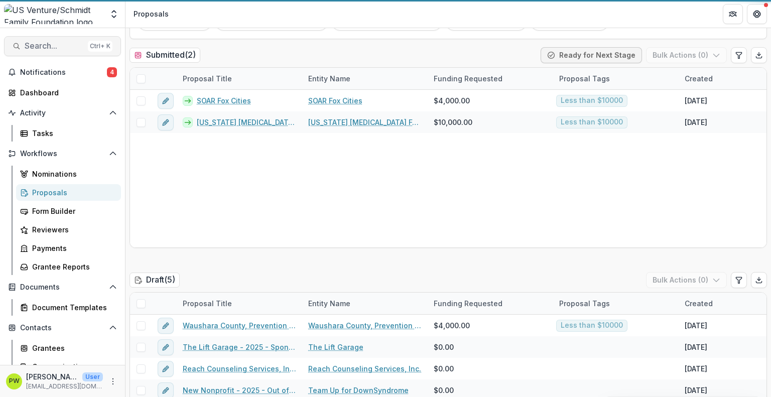
click at [50, 44] on span "Search..." at bounding box center [54, 46] width 59 height 10
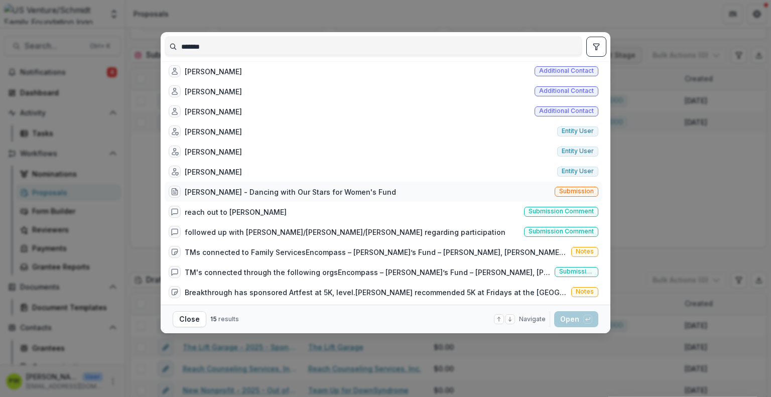
scroll to position [65, 0]
type input "*******"
click at [278, 190] on div "[PERSON_NAME] - Dancing with Our Stars for Women's Fund" at bounding box center [290, 191] width 211 height 11
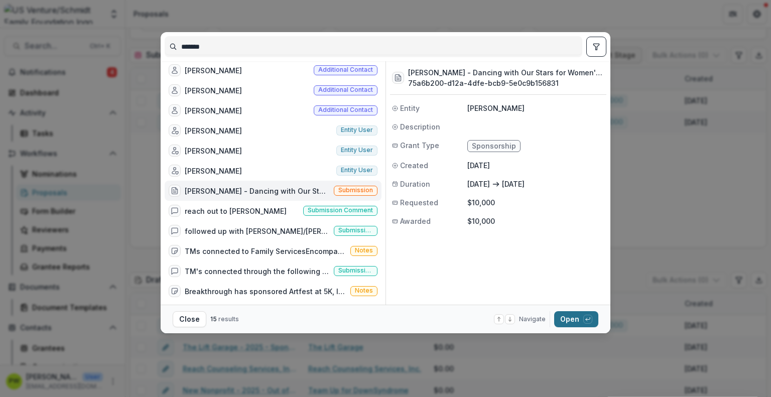
click at [582, 318] on button "Open with enter key" at bounding box center [576, 319] width 44 height 16
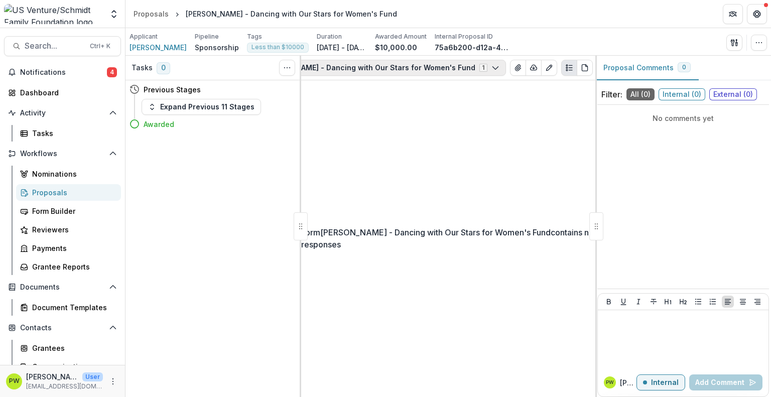
scroll to position [0, 136]
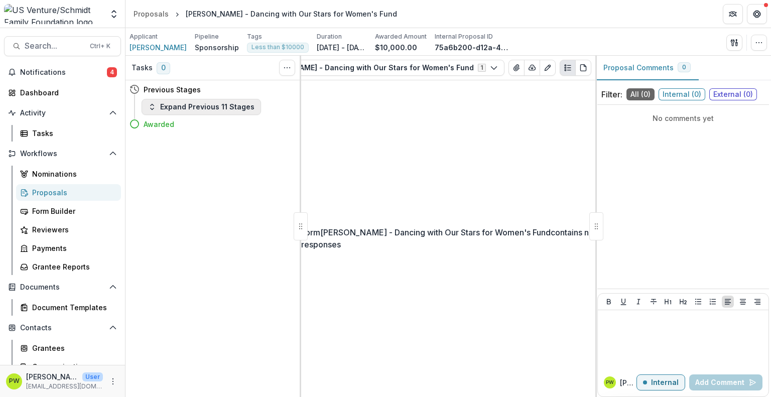
click at [165, 106] on button "Expand Previous 11 Stages" at bounding box center [201, 107] width 119 height 16
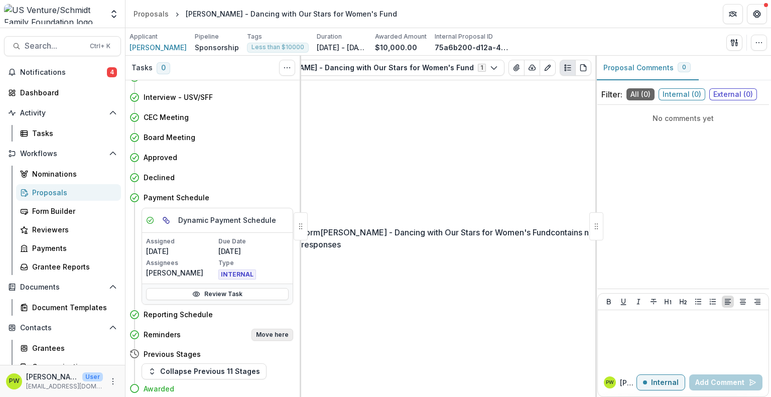
scroll to position [53, 0]
click at [241, 295] on link "Review Task" at bounding box center [217, 295] width 143 height 12
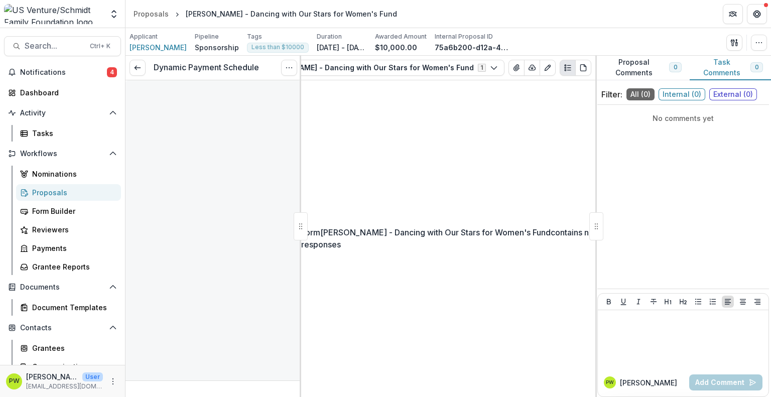
type input "*******"
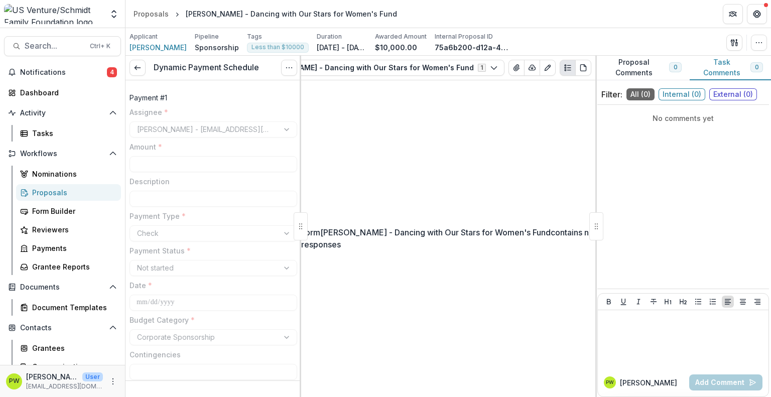
type input "*******"
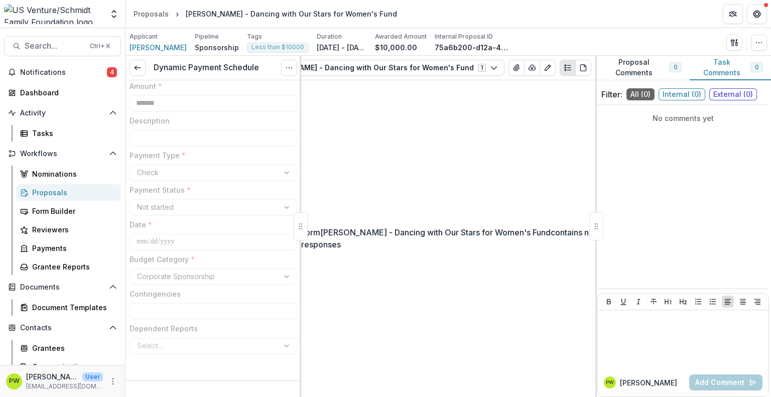
scroll to position [62, 0]
click at [136, 65] on icon at bounding box center [137, 68] width 8 height 8
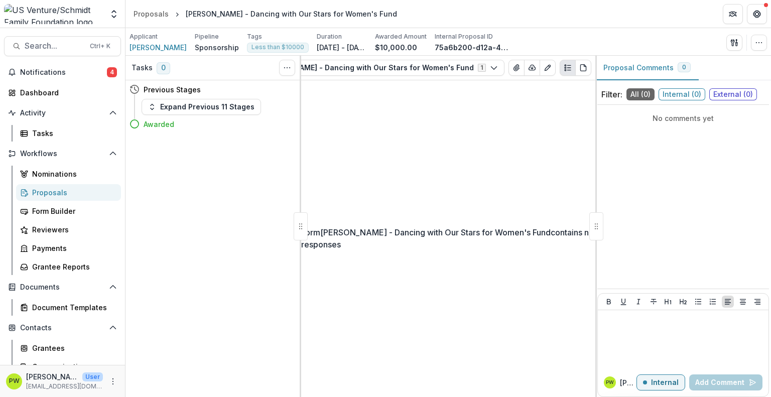
click at [39, 193] on div "Proposals" at bounding box center [72, 192] width 81 height 11
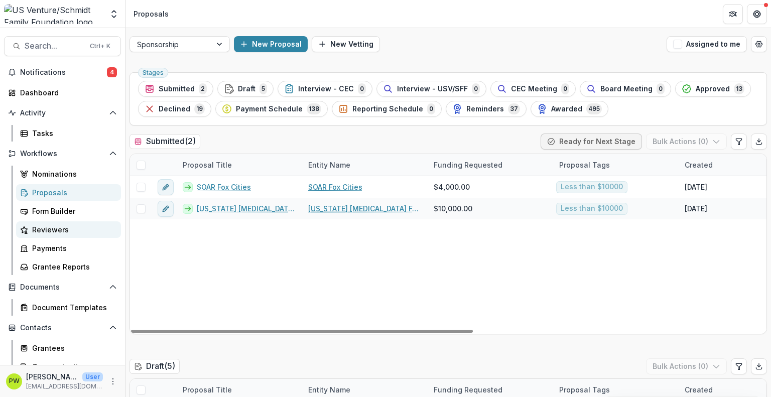
scroll to position [69, 0]
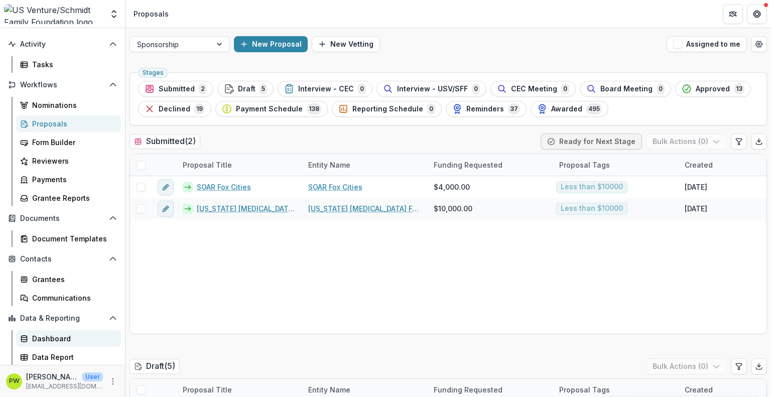
click at [58, 339] on div "Dashboard" at bounding box center [72, 338] width 81 height 11
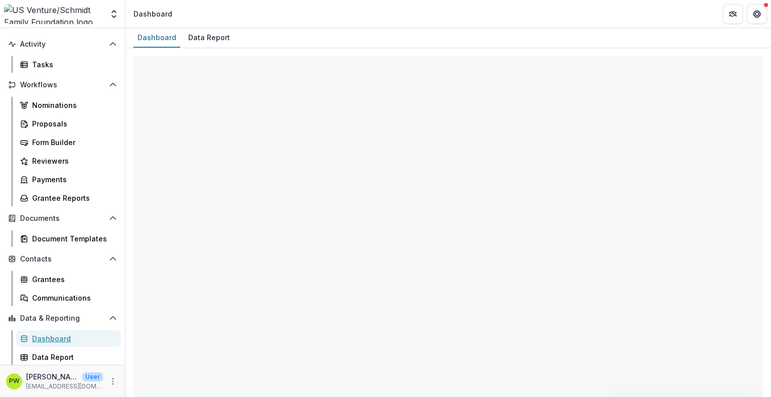
select select "**********"
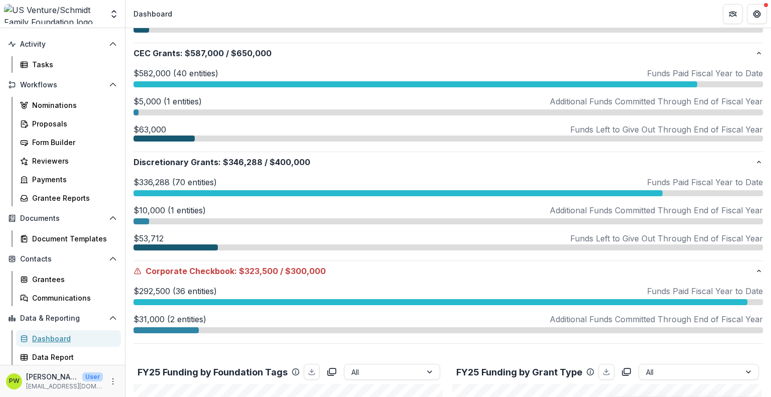
scroll to position [328, 0]
click at [183, 329] on div at bounding box center [165, 331] width 65 height 6
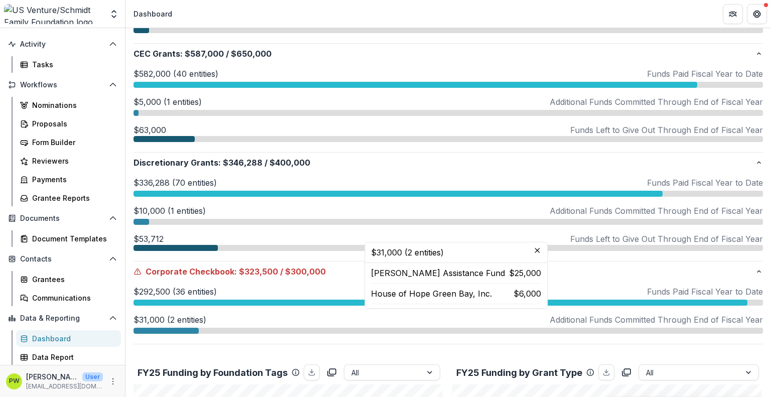
click at [145, 222] on div at bounding box center [141, 222] width 16 height 6
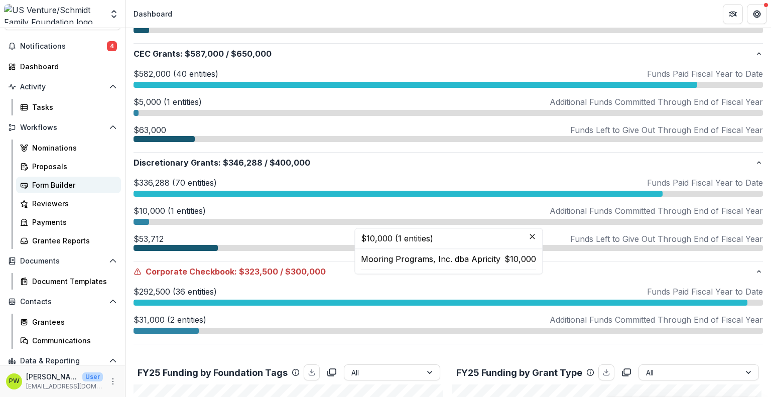
scroll to position [27, 0]
click at [53, 162] on div "Proposals" at bounding box center [72, 165] width 81 height 11
